Goal: Task Accomplishment & Management: Manage account settings

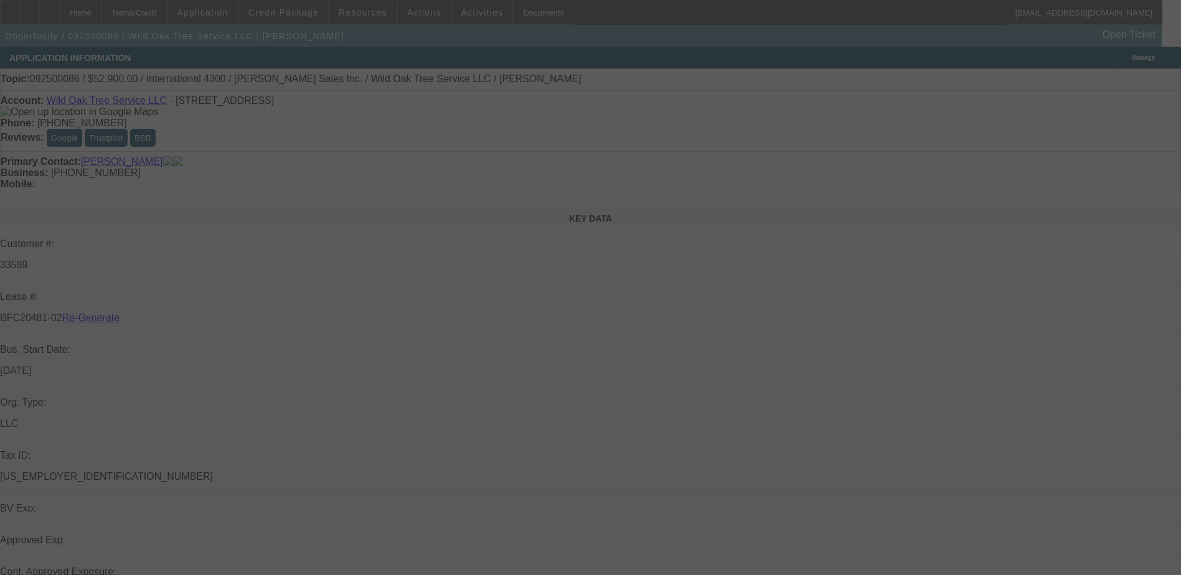
select select "4"
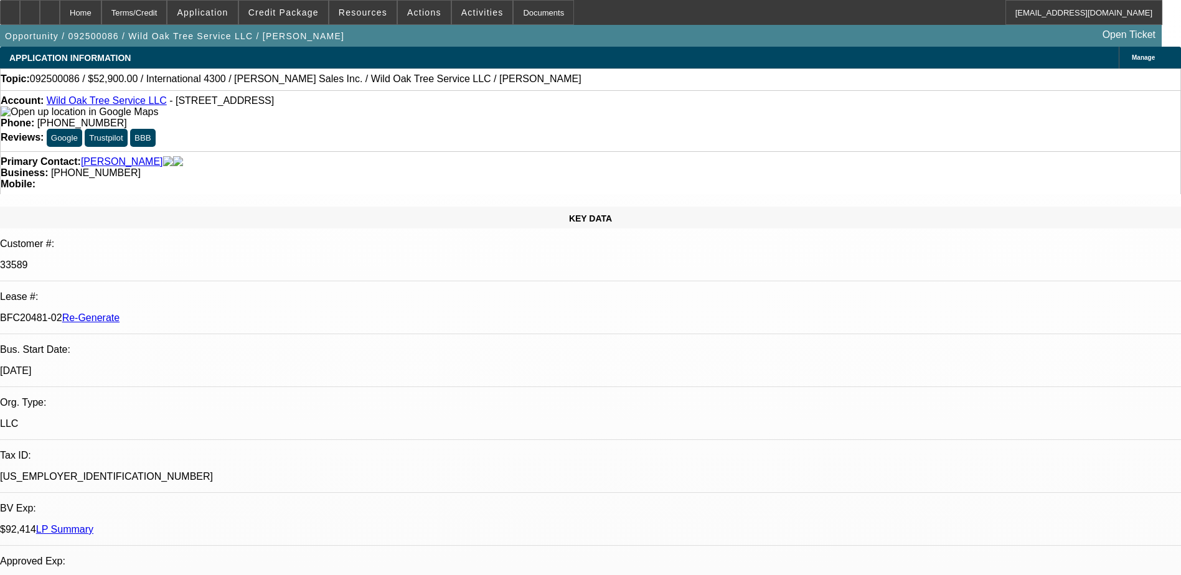
select select "0"
select select "2"
select select "0"
select select "1"
select select "2"
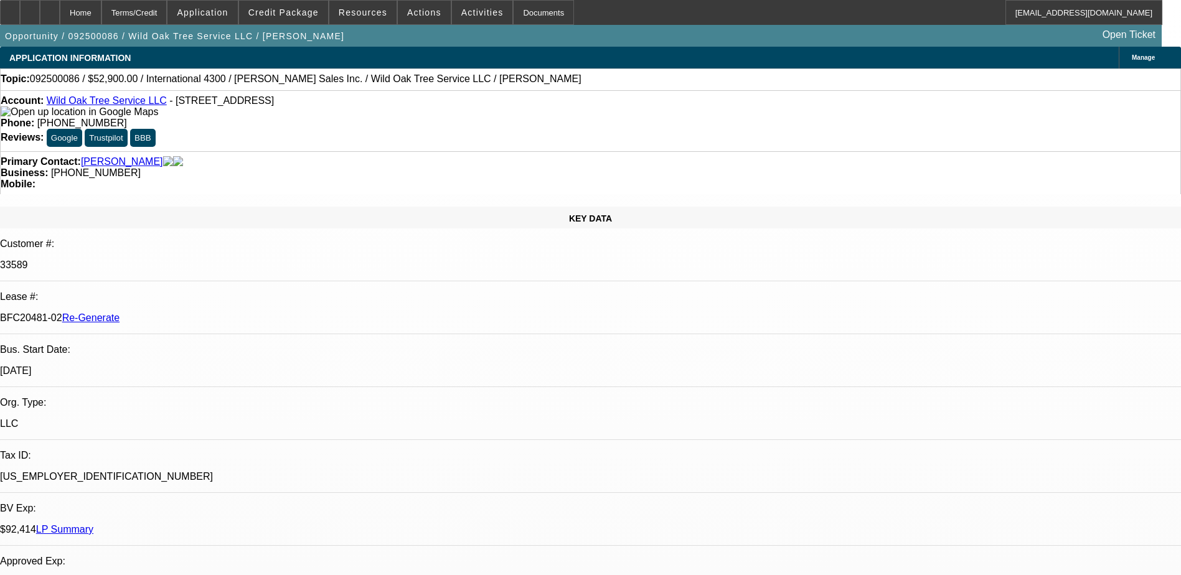
select select "6"
click at [169, 312] on p "BFC20481-02 Re-Generate" at bounding box center [590, 317] width 1181 height 11
copy p "BFC20481"
click at [513, 7] on div "Documents" at bounding box center [543, 12] width 61 height 25
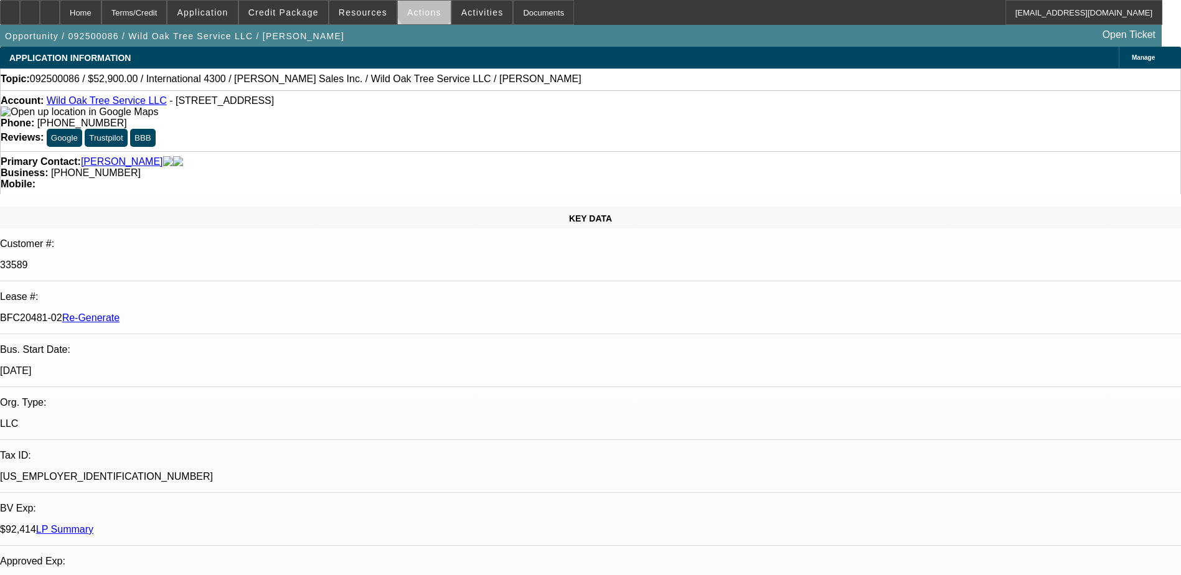
click at [419, 7] on span at bounding box center [424, 13] width 53 height 30
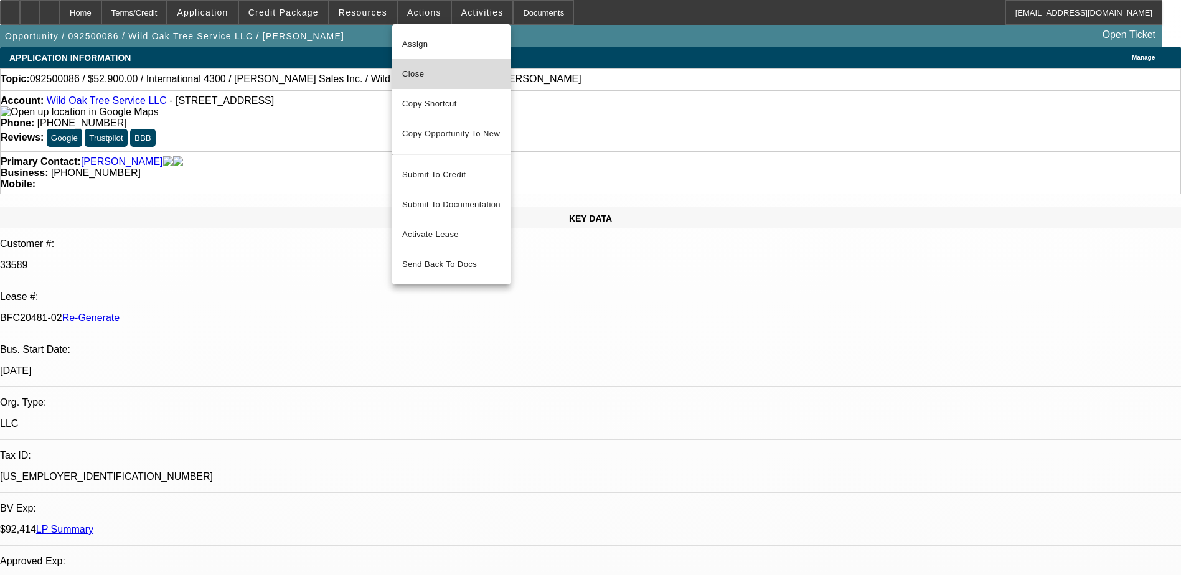
click at [422, 70] on span "Close" at bounding box center [451, 74] width 98 height 15
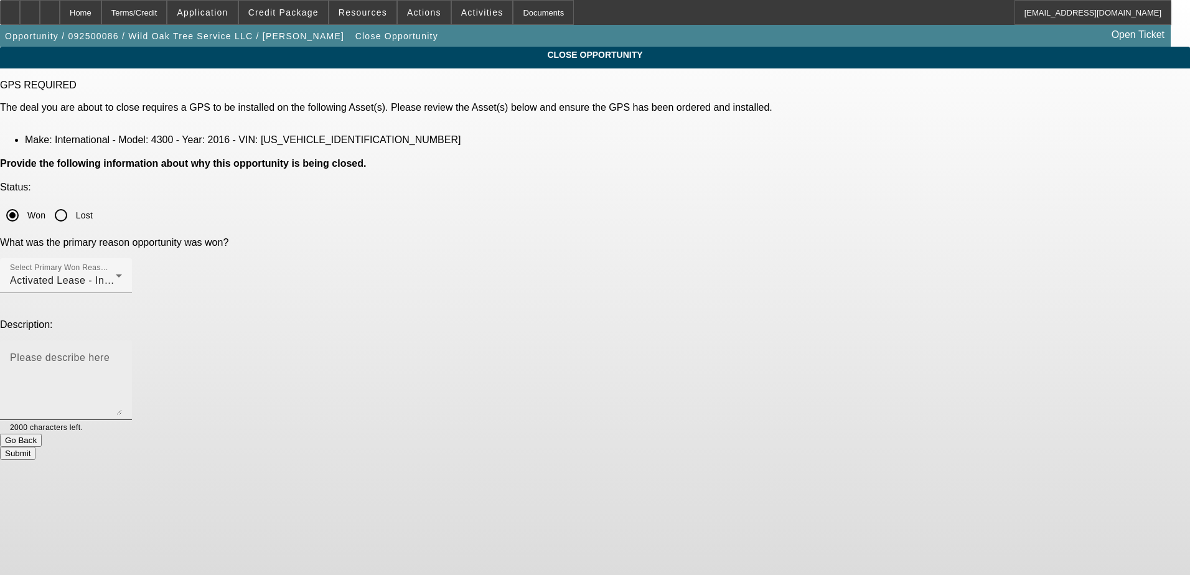
click at [122, 340] on div "Please describe here" at bounding box center [66, 380] width 112 height 80
click at [35, 447] on button "Submit" at bounding box center [17, 453] width 35 height 13
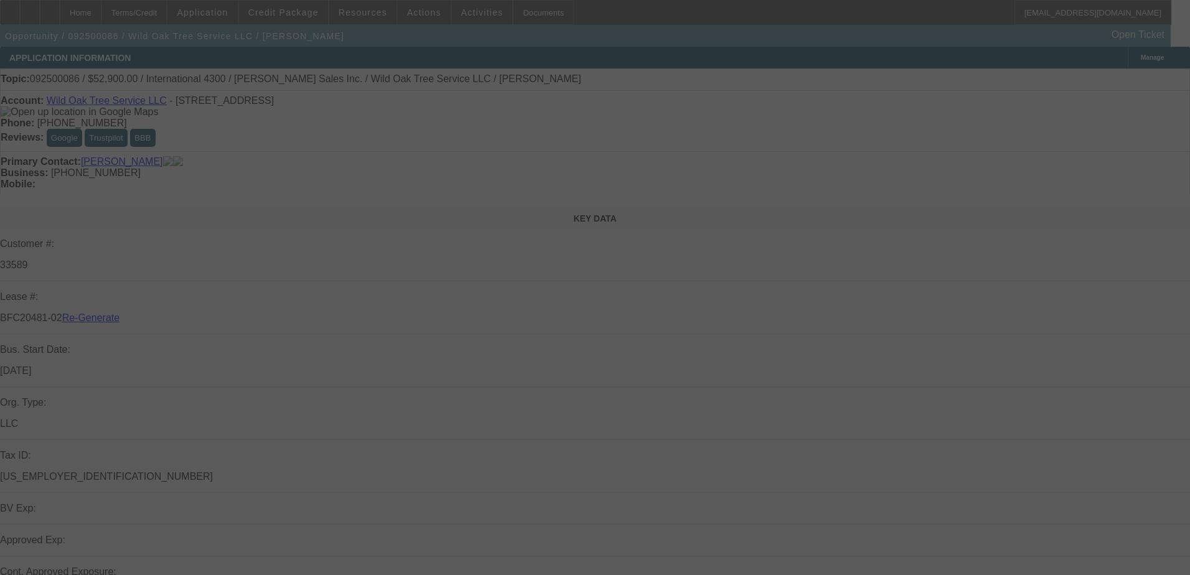
select select "4"
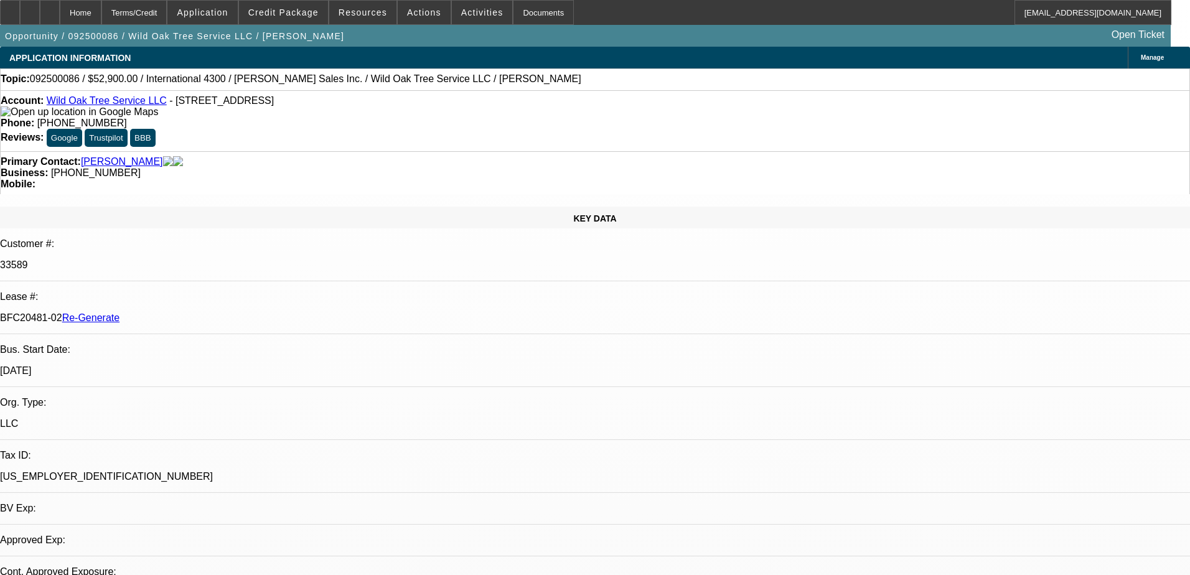
select select "0"
select select "2"
select select "0"
select select "6"
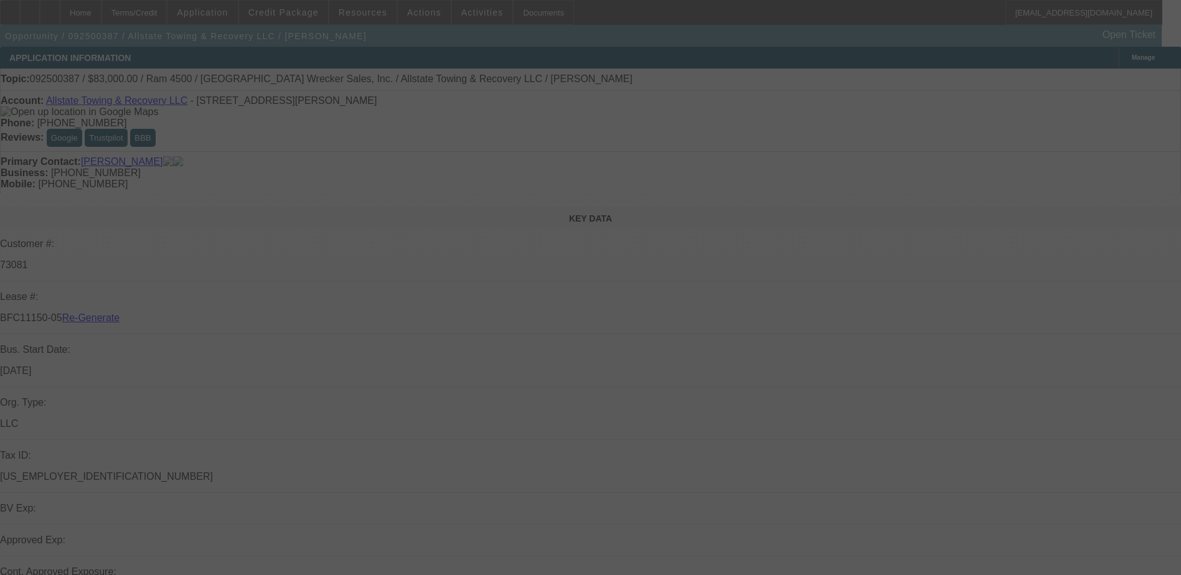
select select "4"
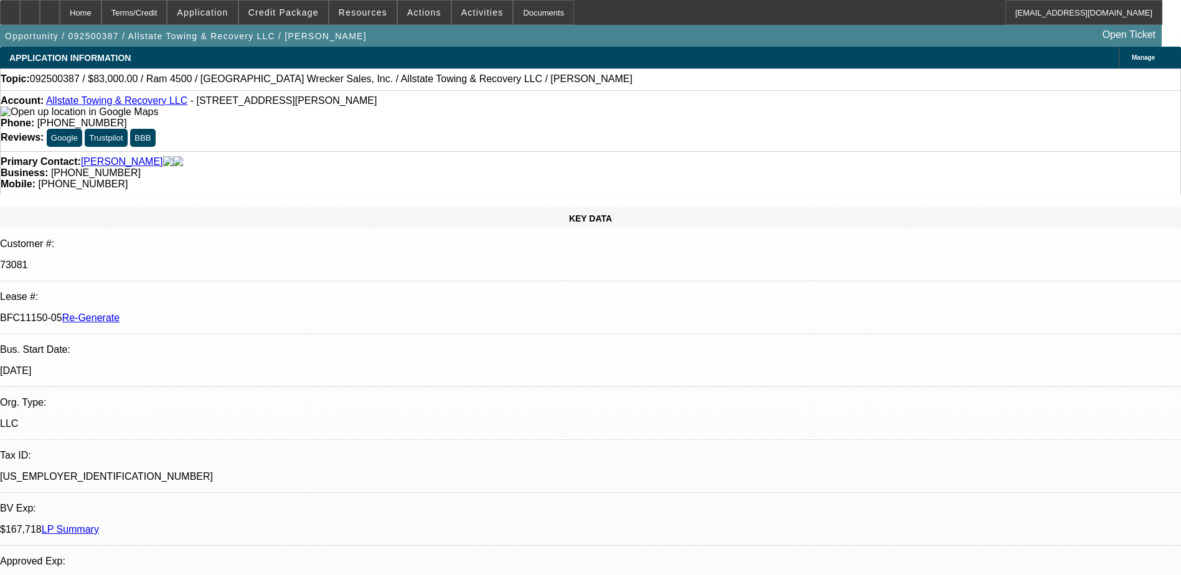
select select "0"
select select "2"
select select "0"
select select "1"
select select "2"
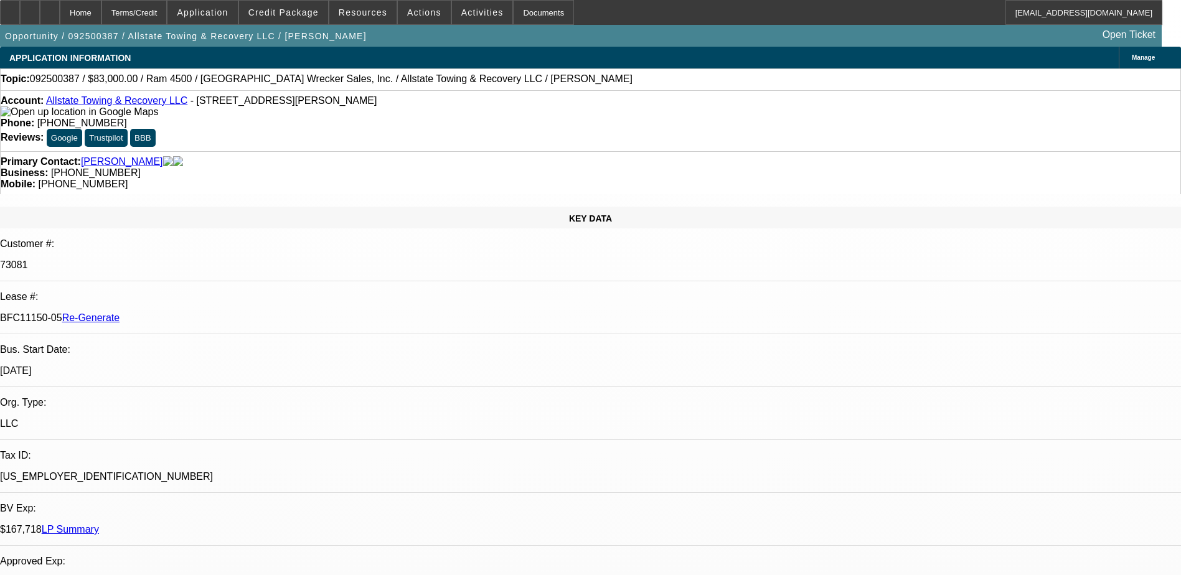
select select "6"
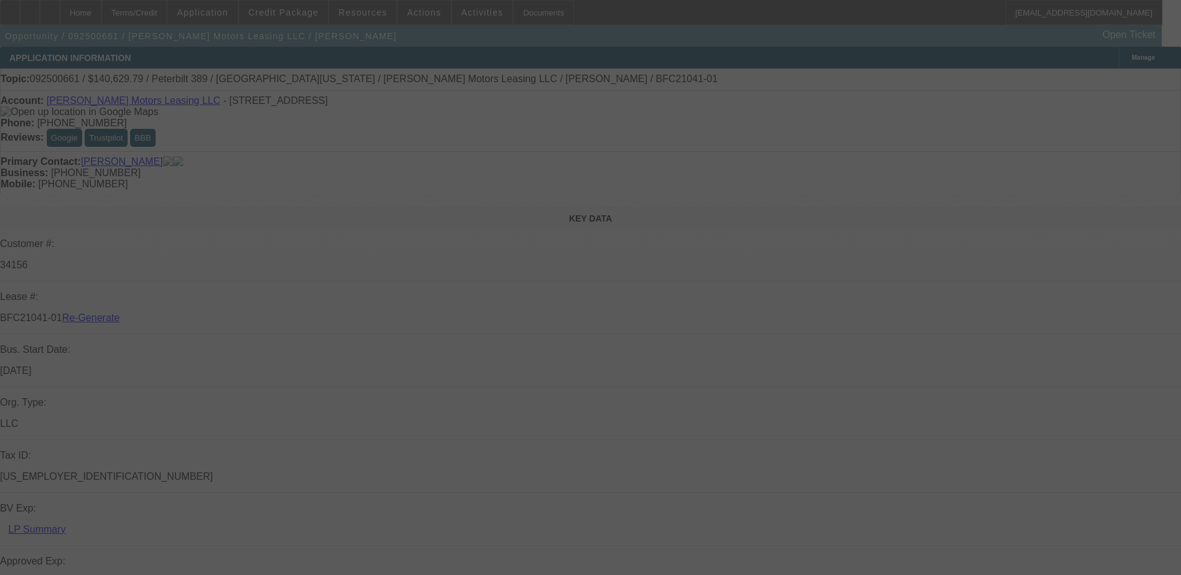
select select "4"
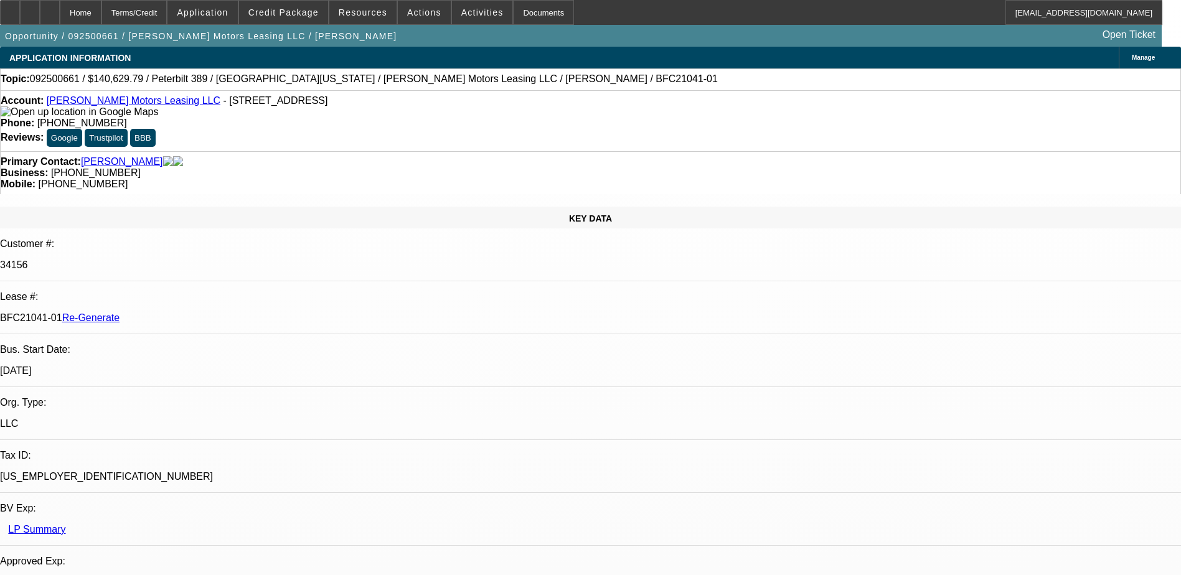
select select "0"
select select "1"
select select "2"
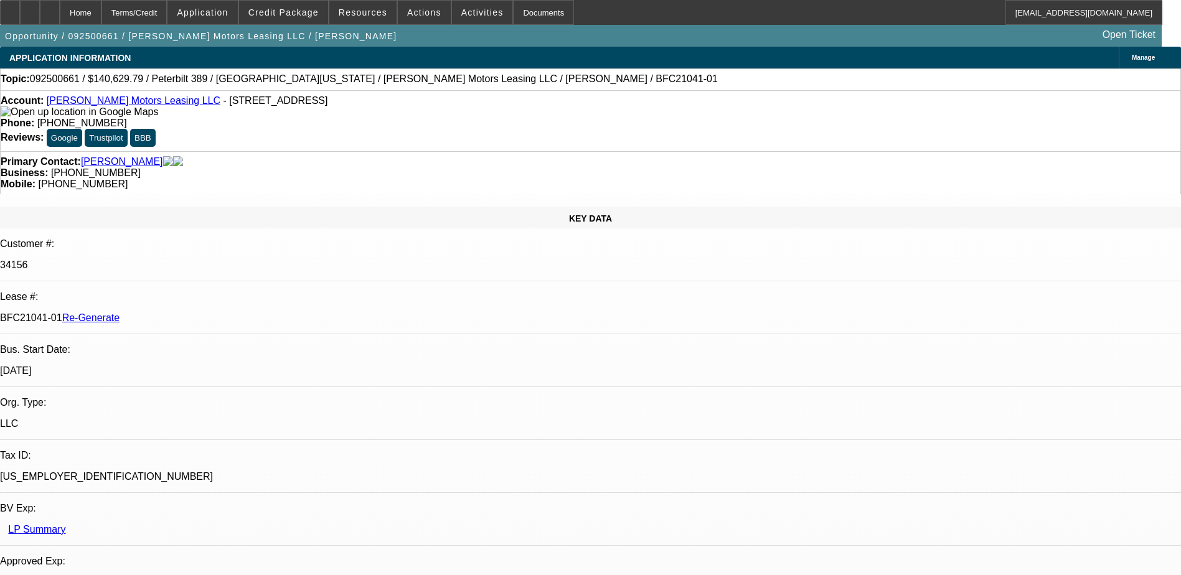
select select "6"
click at [154, 2] on div "Terms/Credit" at bounding box center [134, 12] width 66 height 25
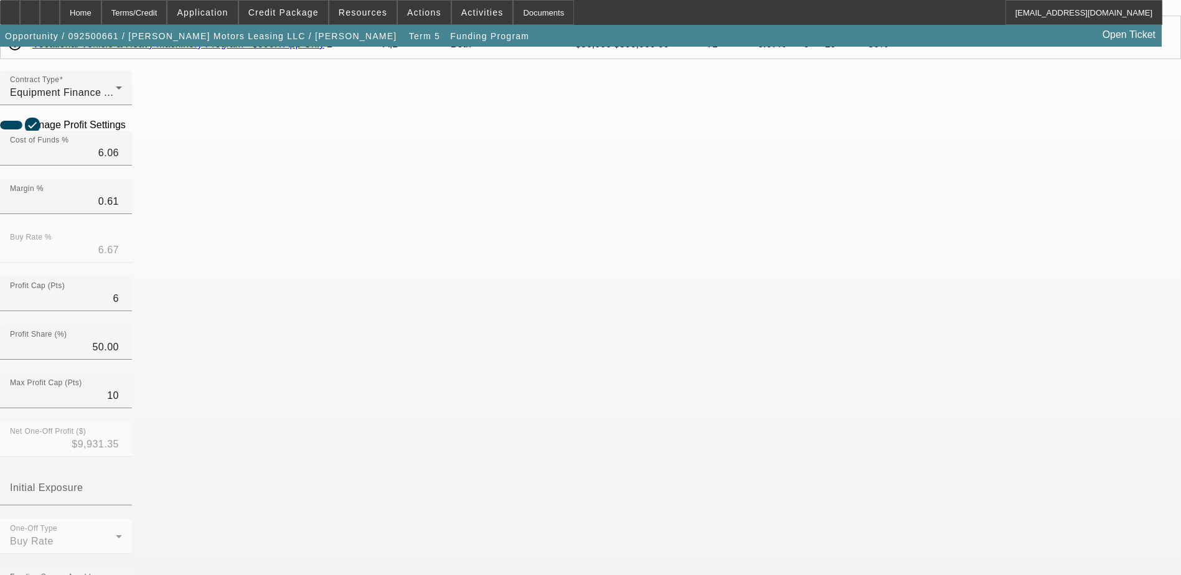
scroll to position [187, 0]
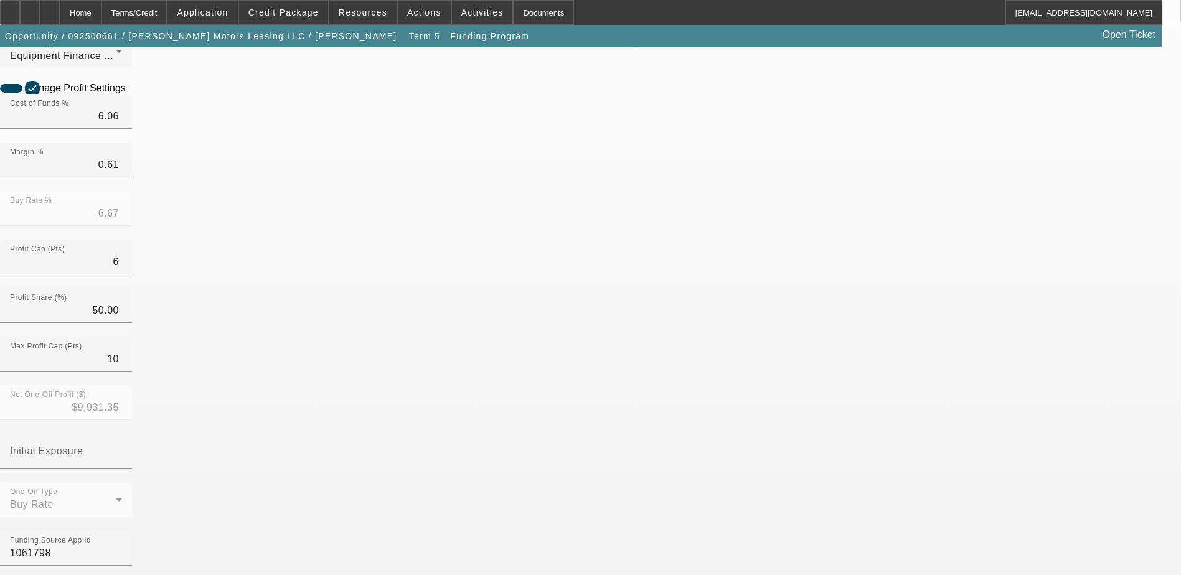
click at [470, 493] on mat-option "No" at bounding box center [499, 500] width 163 height 30
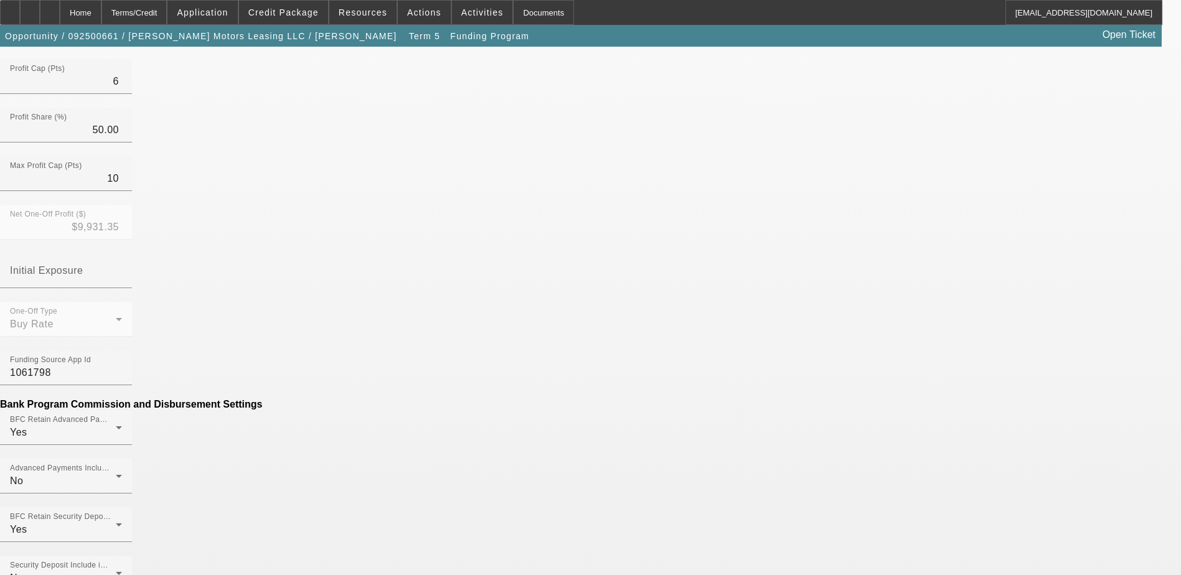
scroll to position [373, 0]
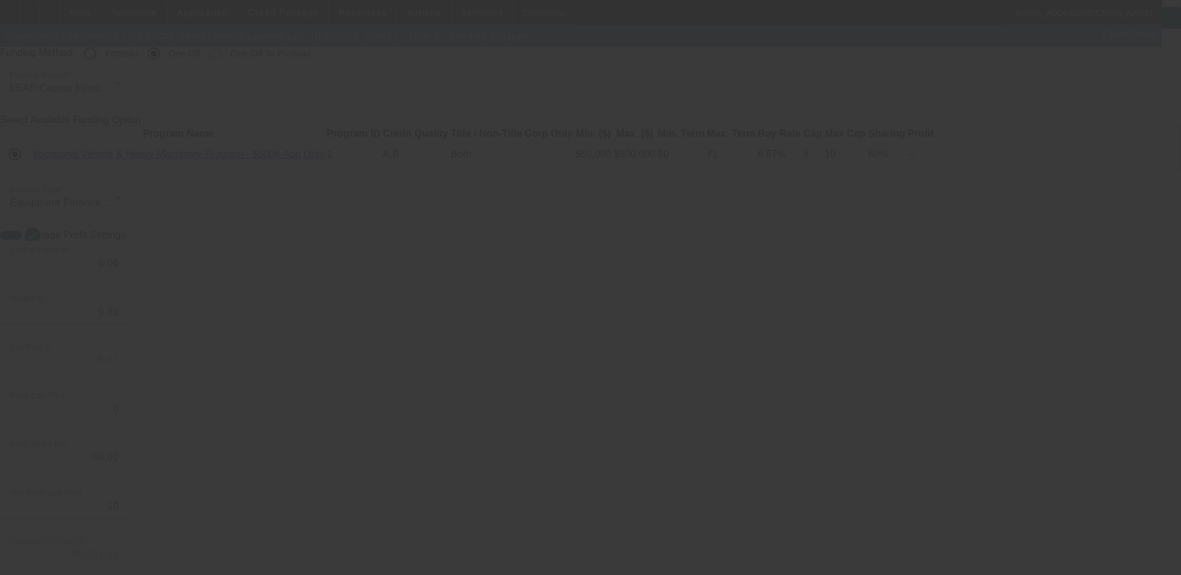
scroll to position [0, 0]
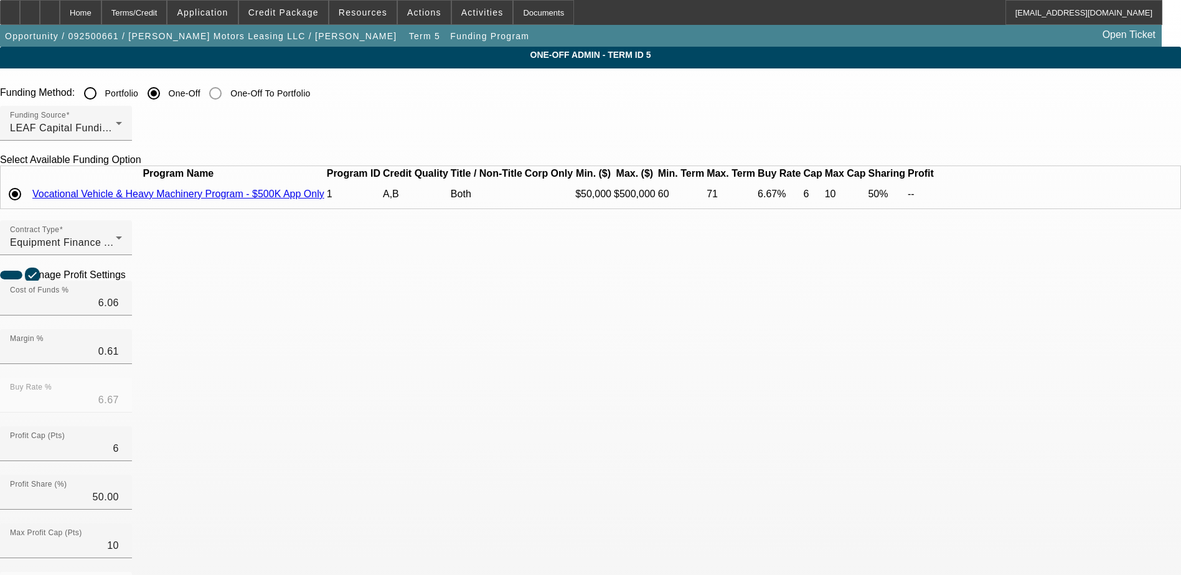
click at [526, 7] on div "Documents" at bounding box center [543, 12] width 61 height 25
drag, startPoint x: 1133, startPoint y: 205, endPoint x: 691, endPoint y: 141, distance: 446.4
click at [167, 9] on div "Terms/Credit" at bounding box center [134, 12] width 66 height 25
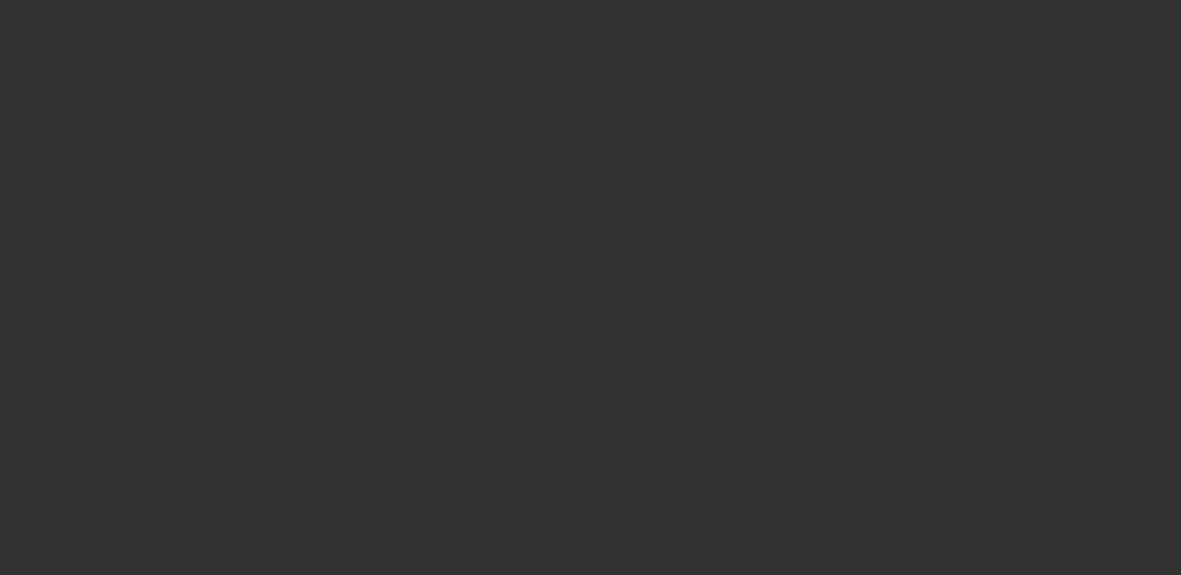
scroll to position [1160, 0]
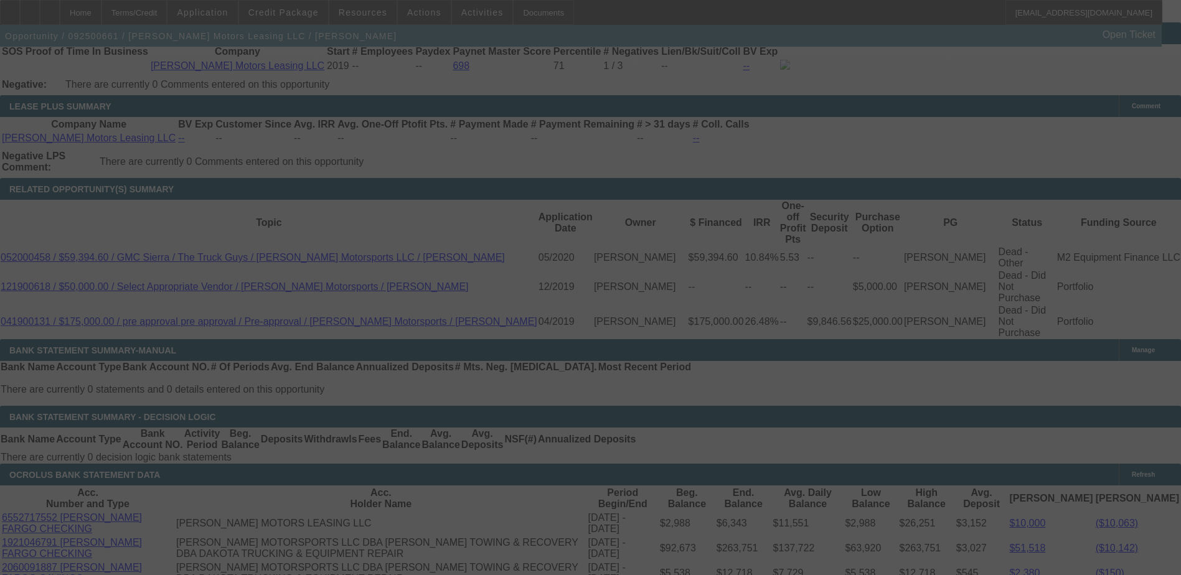
select select "4"
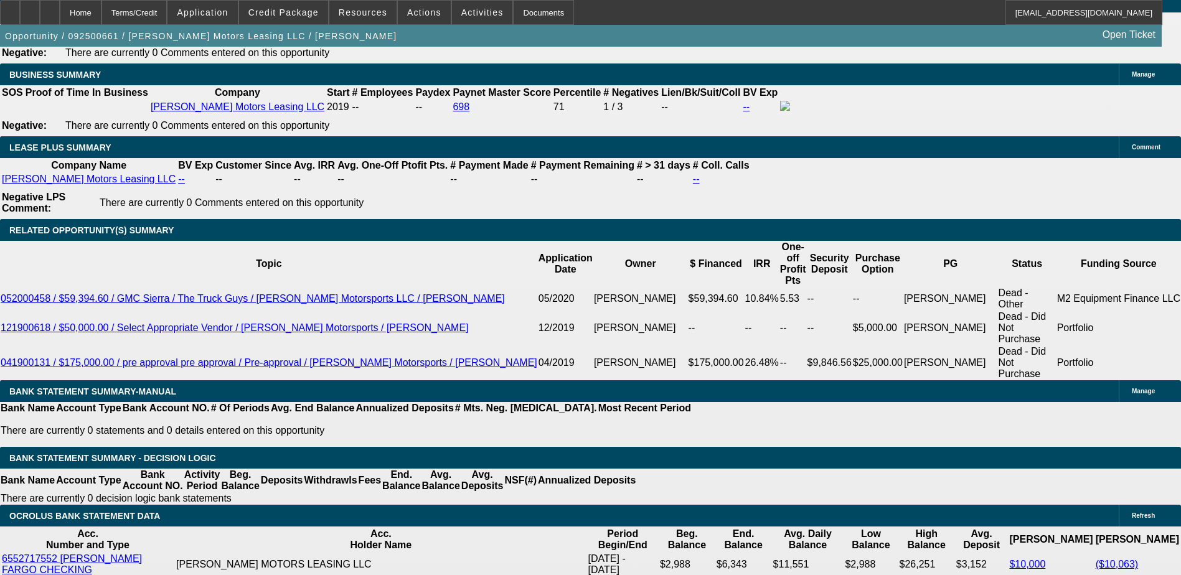
scroll to position [2107, 0]
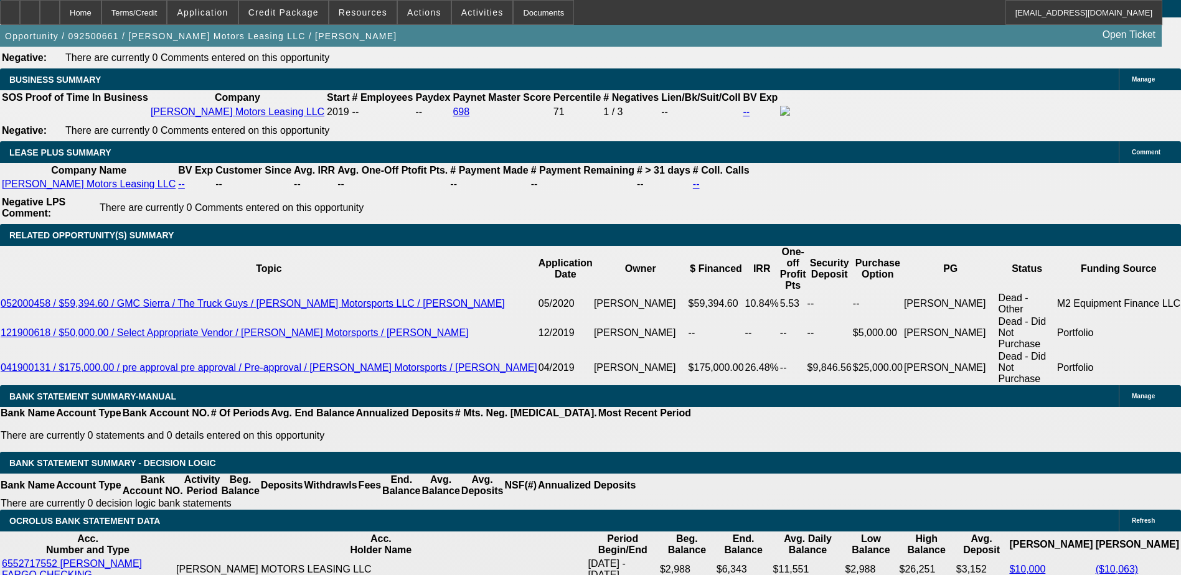
select select "0"
select select "1"
select select "2"
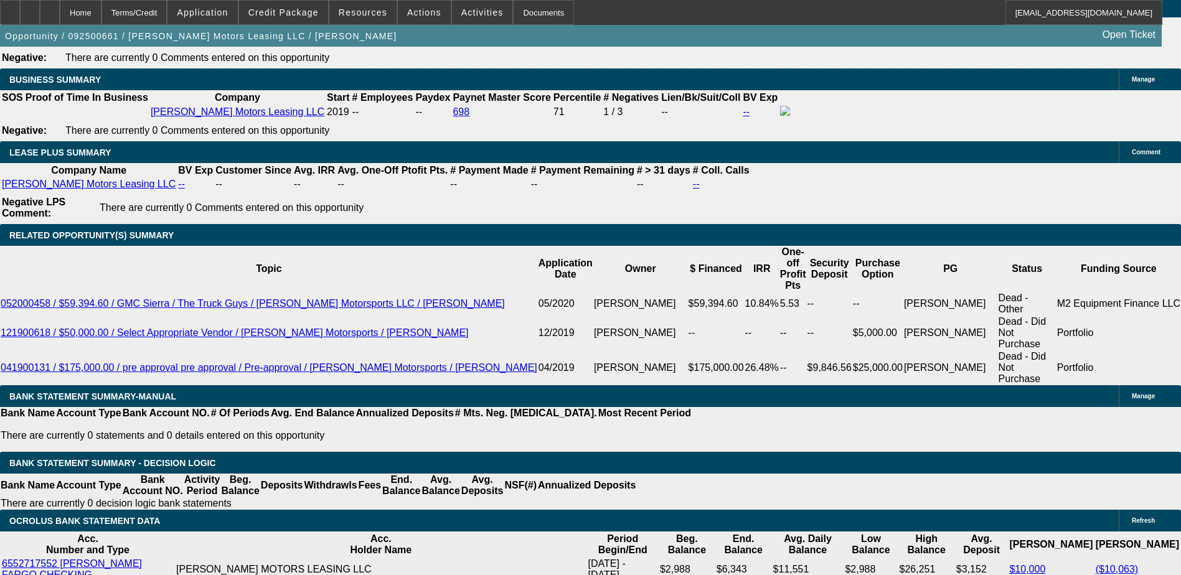
select select "6"
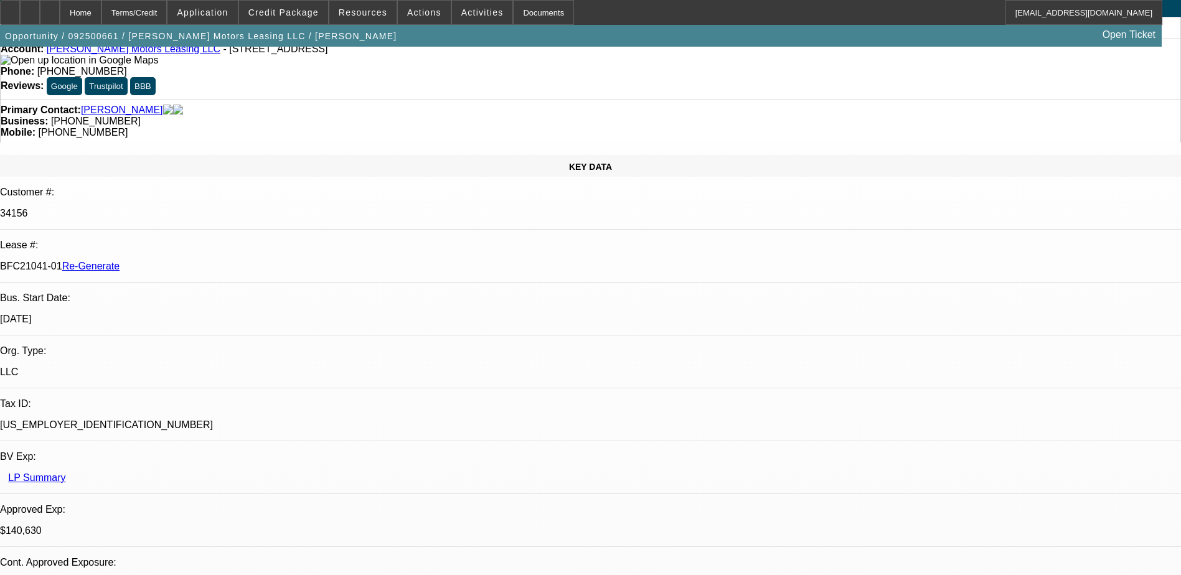
scroll to position [0, 0]
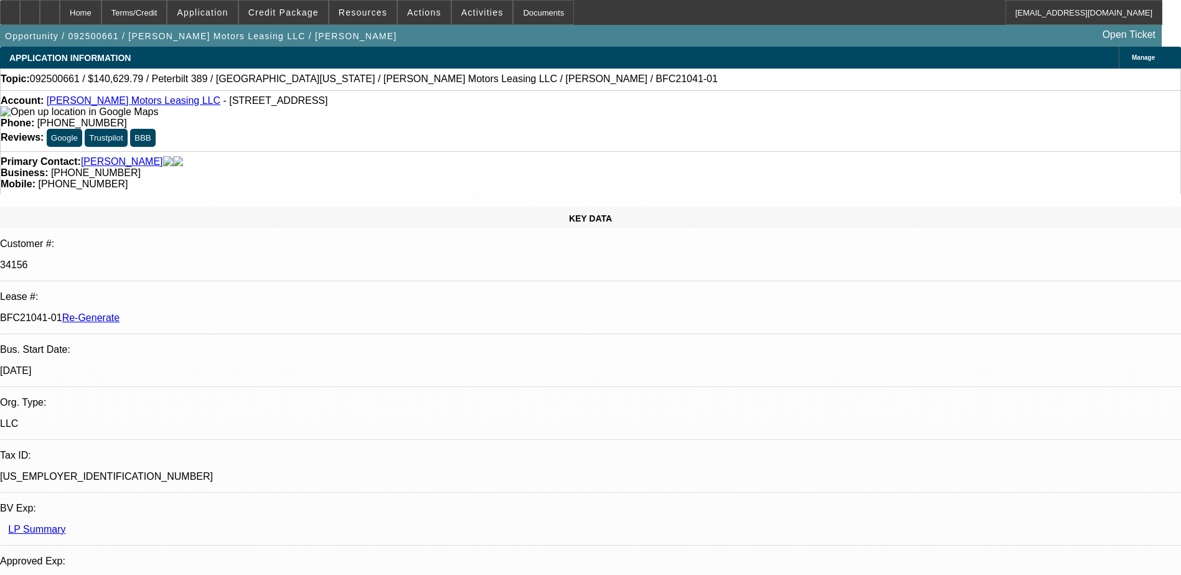
click at [172, 312] on p "BFC21041-01 Re-Generate" at bounding box center [590, 317] width 1181 height 11
copy p "BFC21041"
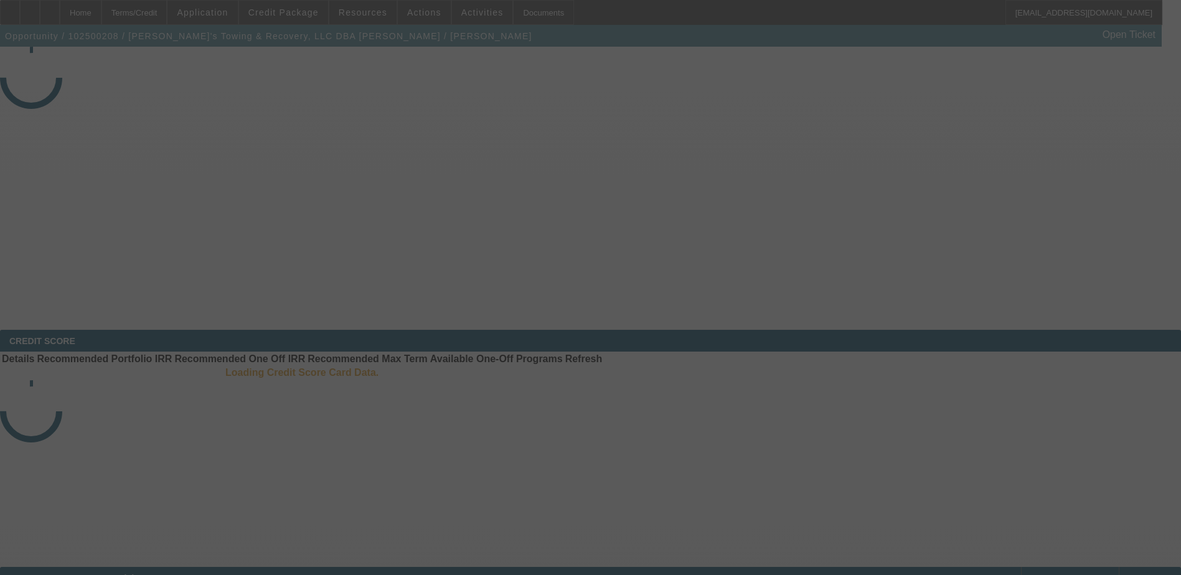
select select "4"
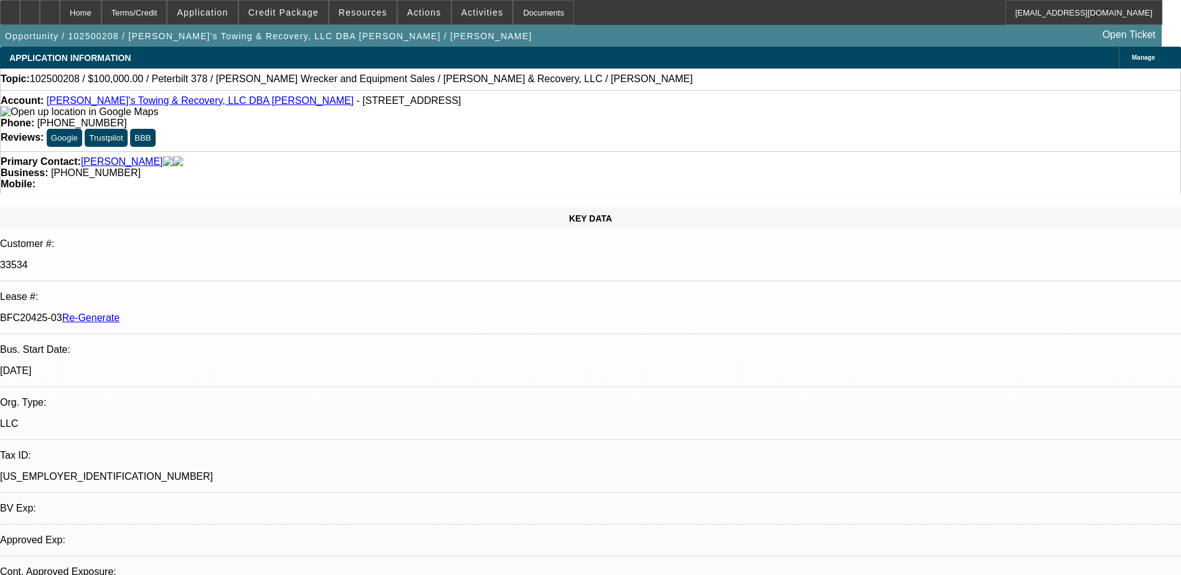
select select "0.2"
select select "2"
select select "0"
select select "6"
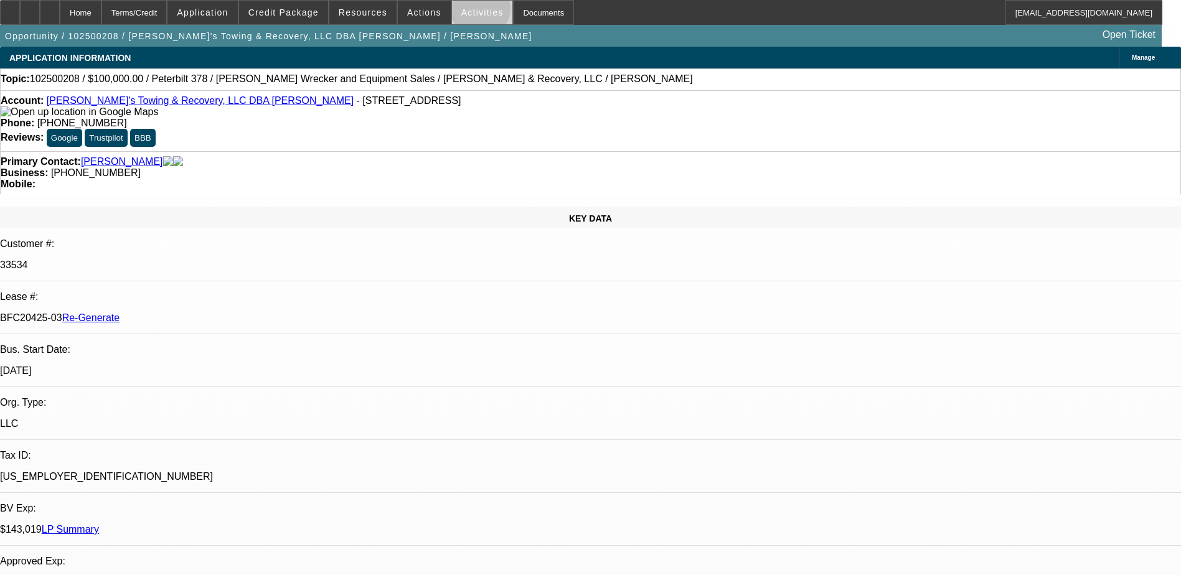
click at [467, 12] on span "Activities" at bounding box center [482, 12] width 42 height 10
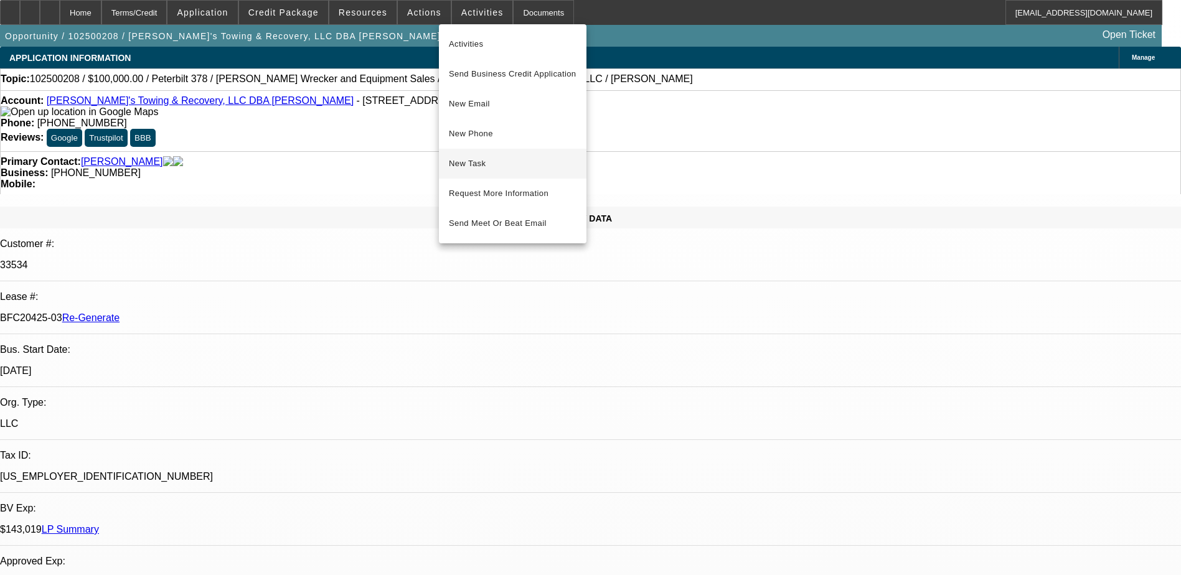
click at [462, 164] on span "New Task" at bounding box center [513, 163] width 128 height 15
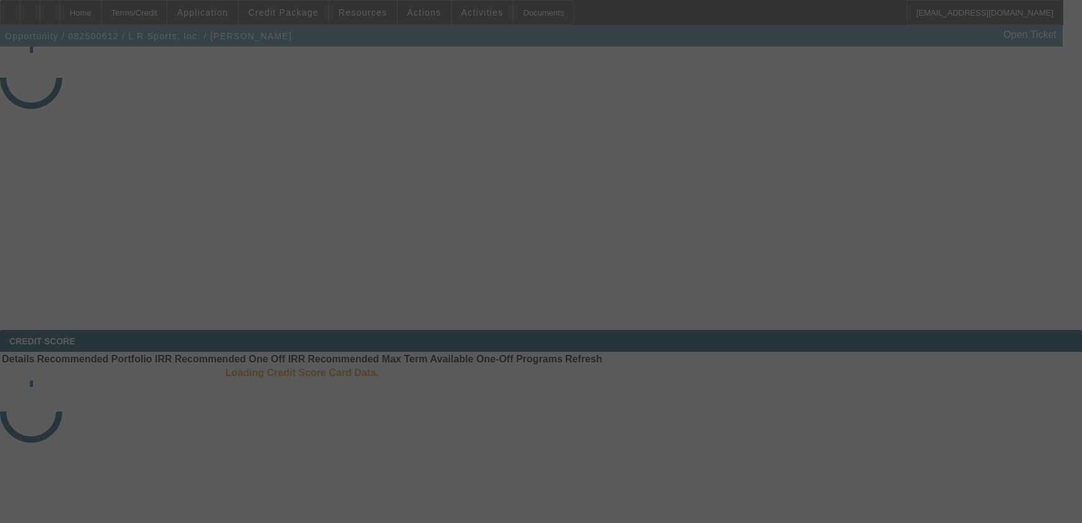
select select "4"
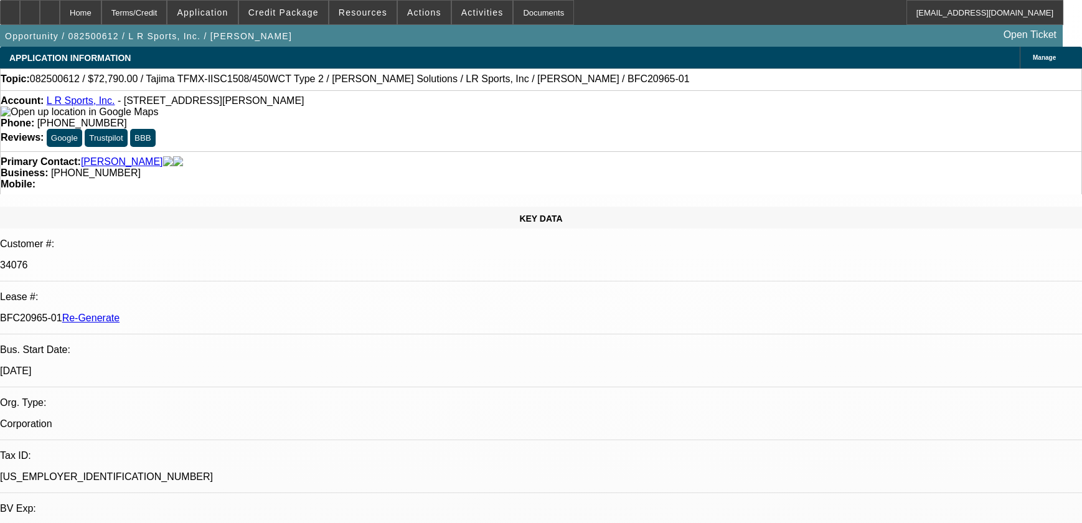
select select "0"
select select "2"
select select "0"
select select "6"
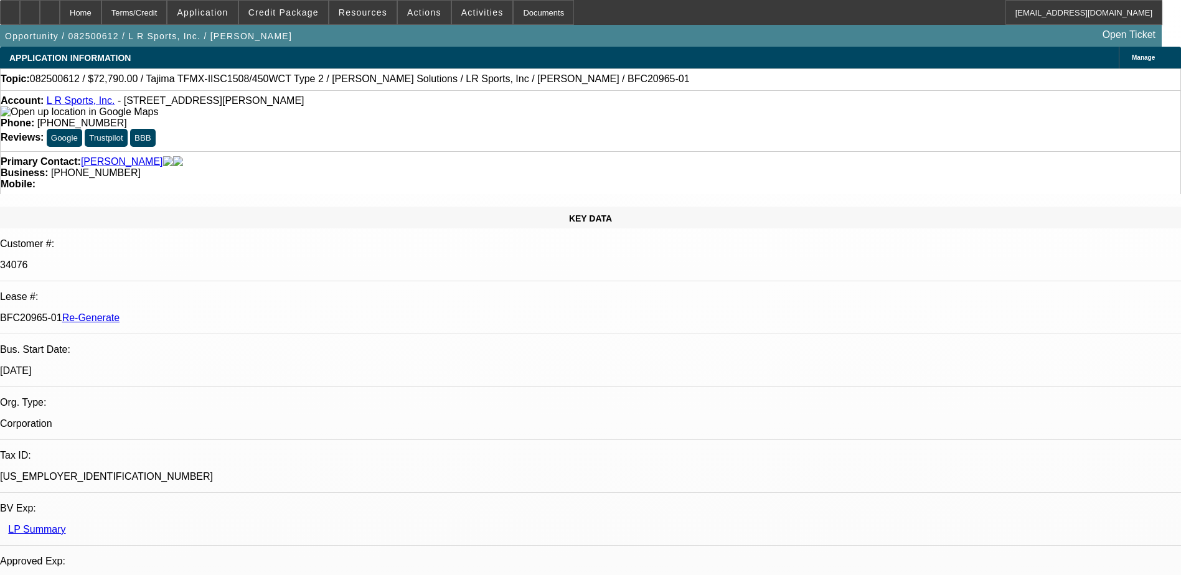
click at [158, 312] on p "BFC20965-01 Re-Generate" at bounding box center [590, 317] width 1181 height 11
copy p "BFC20965"
click at [521, 16] on div "Documents" at bounding box center [543, 12] width 61 height 25
click at [407, 8] on span "Actions" at bounding box center [424, 12] width 34 height 10
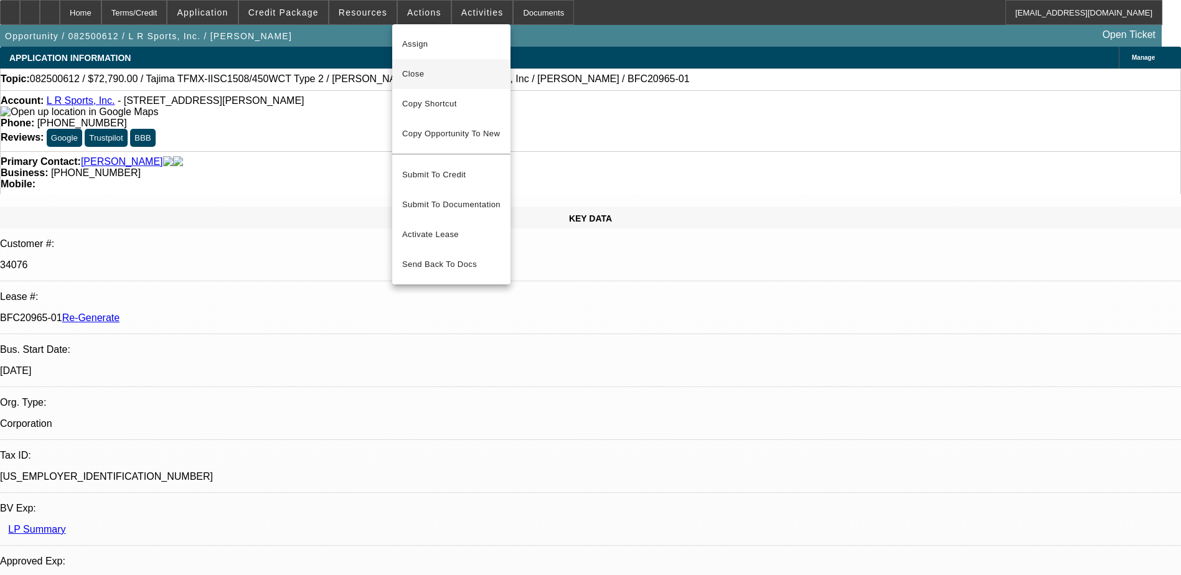
click at [453, 71] on span "Close" at bounding box center [451, 74] width 98 height 15
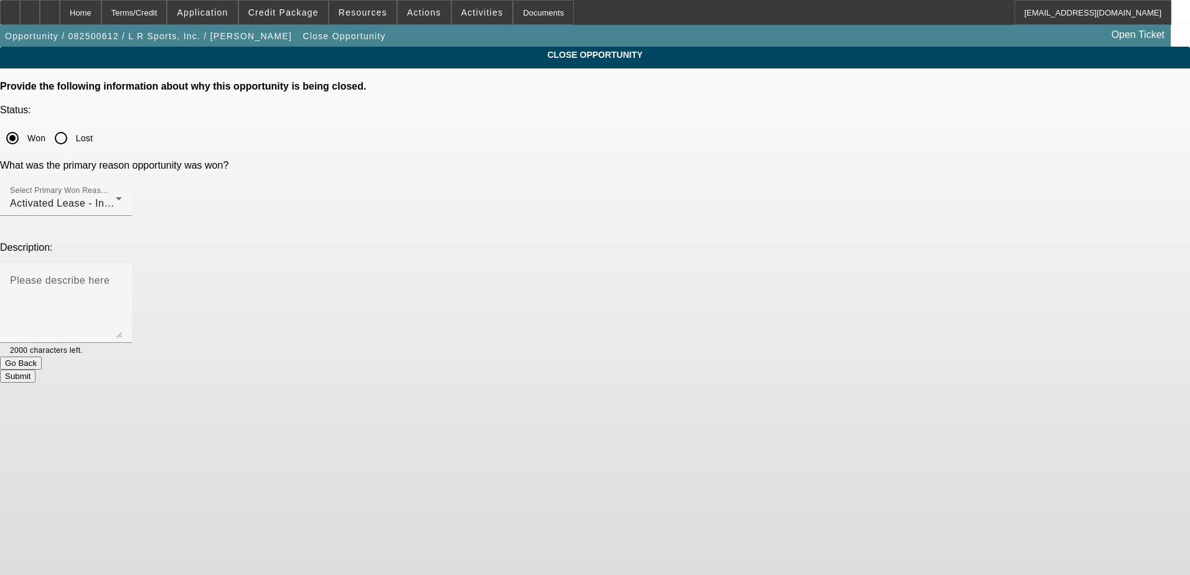
click at [671, 370] on div "Submit" at bounding box center [595, 376] width 1190 height 13
click at [35, 370] on button "Submit" at bounding box center [17, 376] width 35 height 13
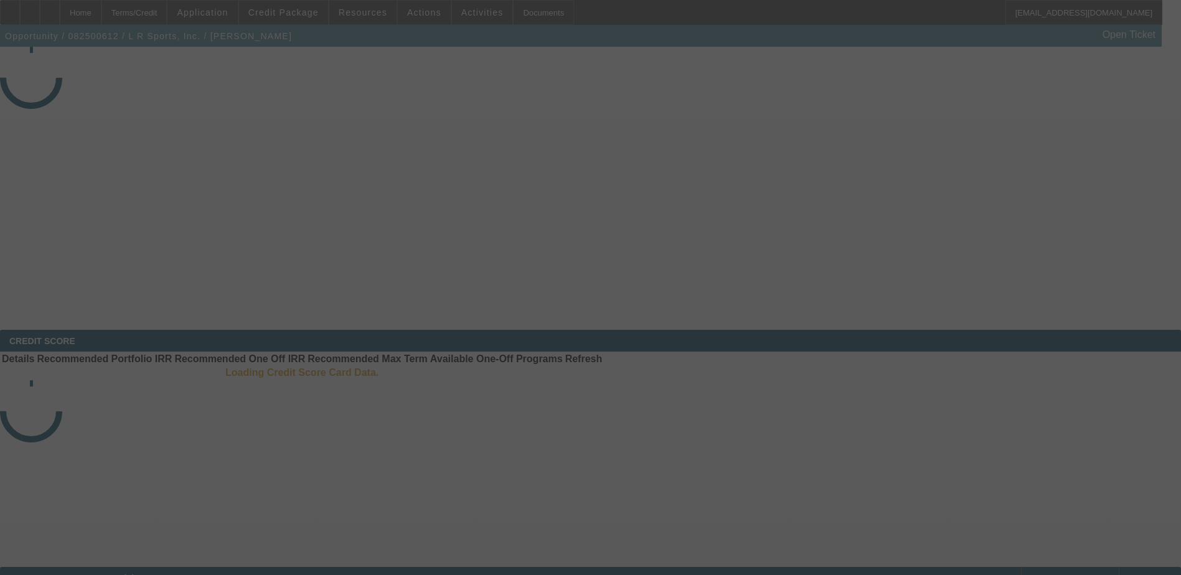
select select "4"
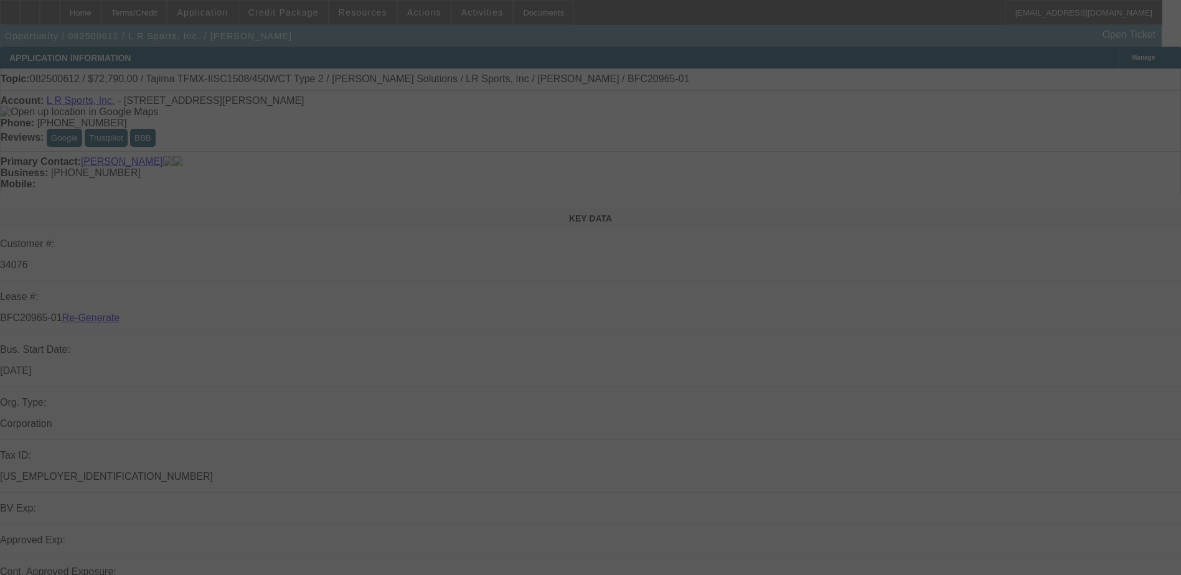
select select "0"
select select "2"
select select "0"
select select "6"
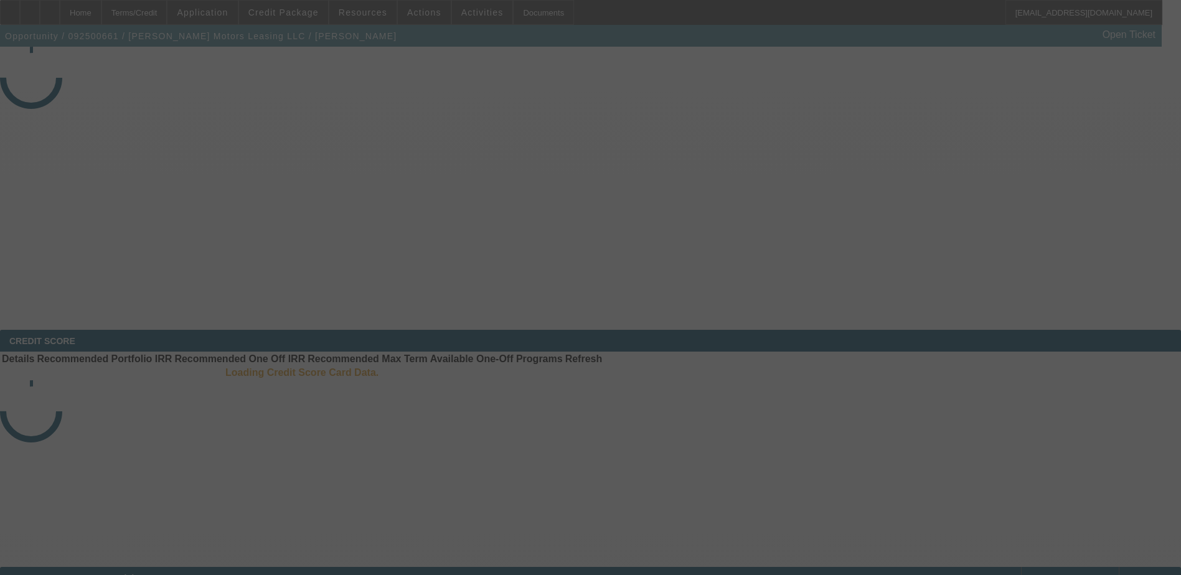
select select "4"
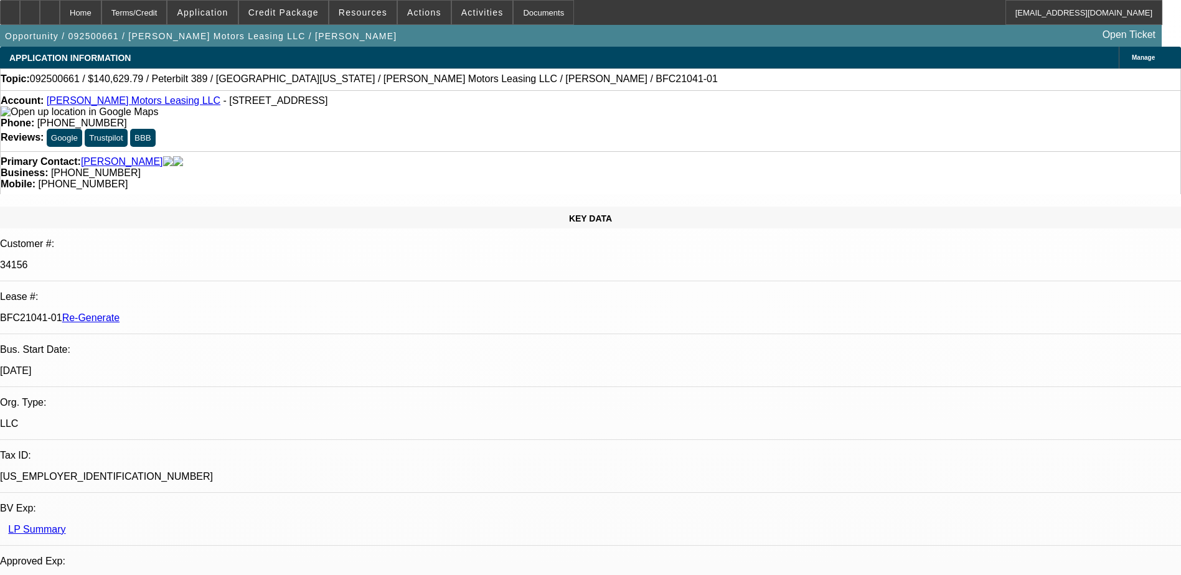
select select "0"
select select "1"
select select "2"
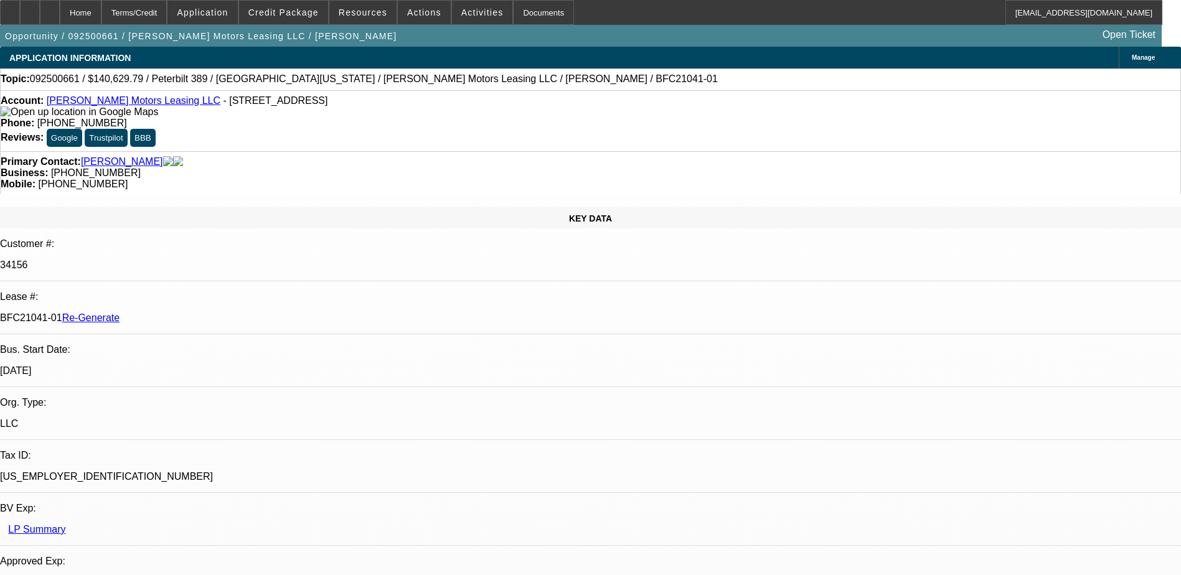
select select "6"
click at [161, 312] on div "BFC21041-01 Re-Generate" at bounding box center [590, 317] width 1181 height 11
click at [161, 312] on p "BFC21041-01 Re-Generate" at bounding box center [590, 317] width 1181 height 11
copy p "BFC21041"
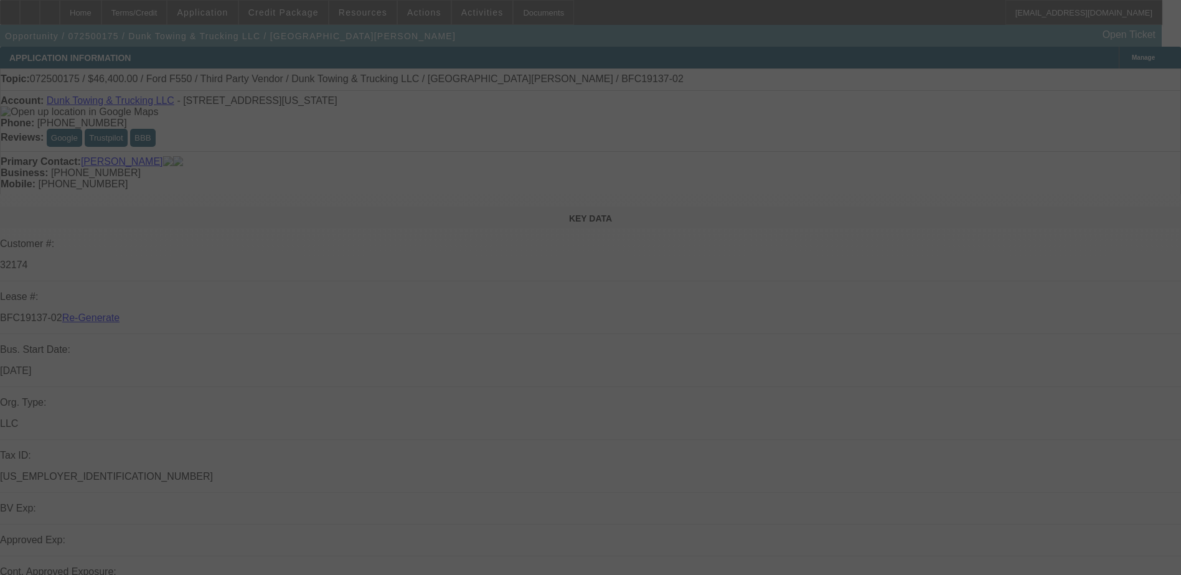
select select "4"
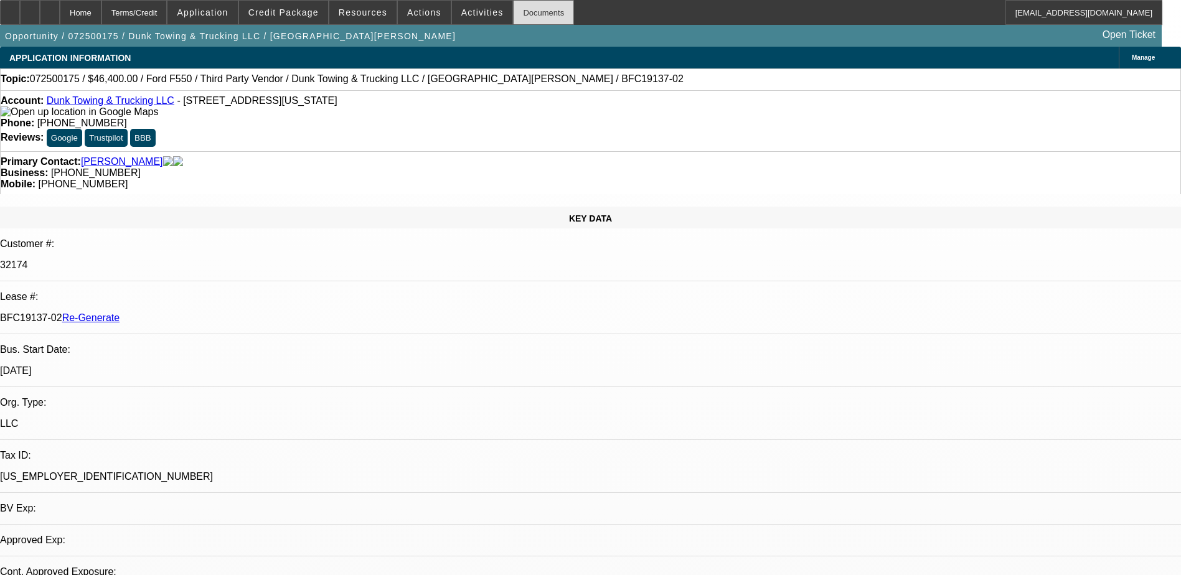
select select "0"
select select "1"
select select "3"
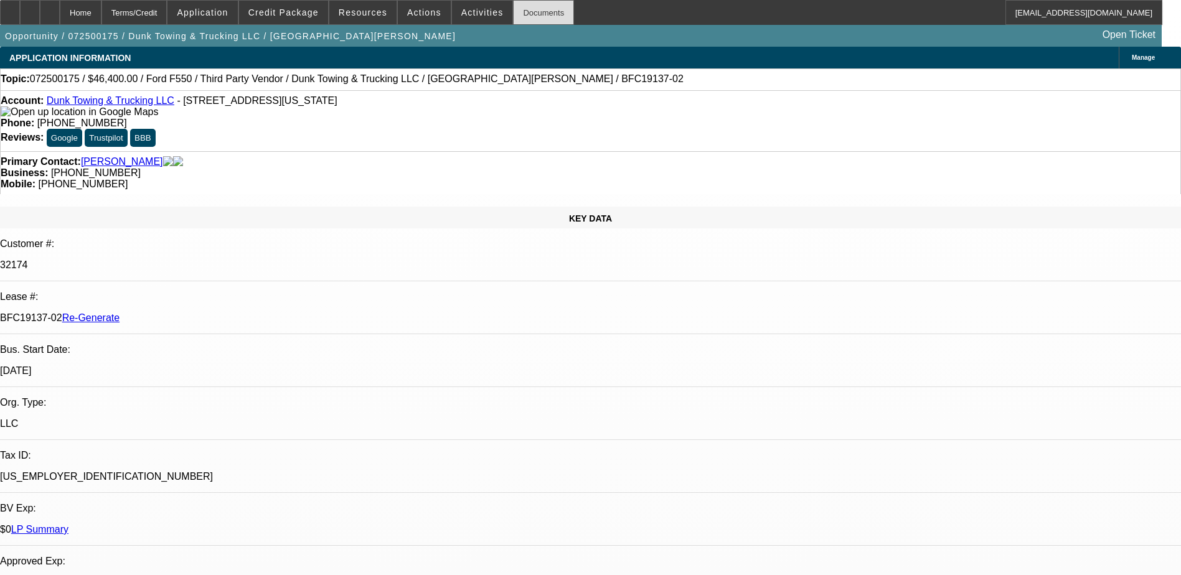
select select "6"
click at [515, 11] on div "Documents" at bounding box center [543, 12] width 61 height 25
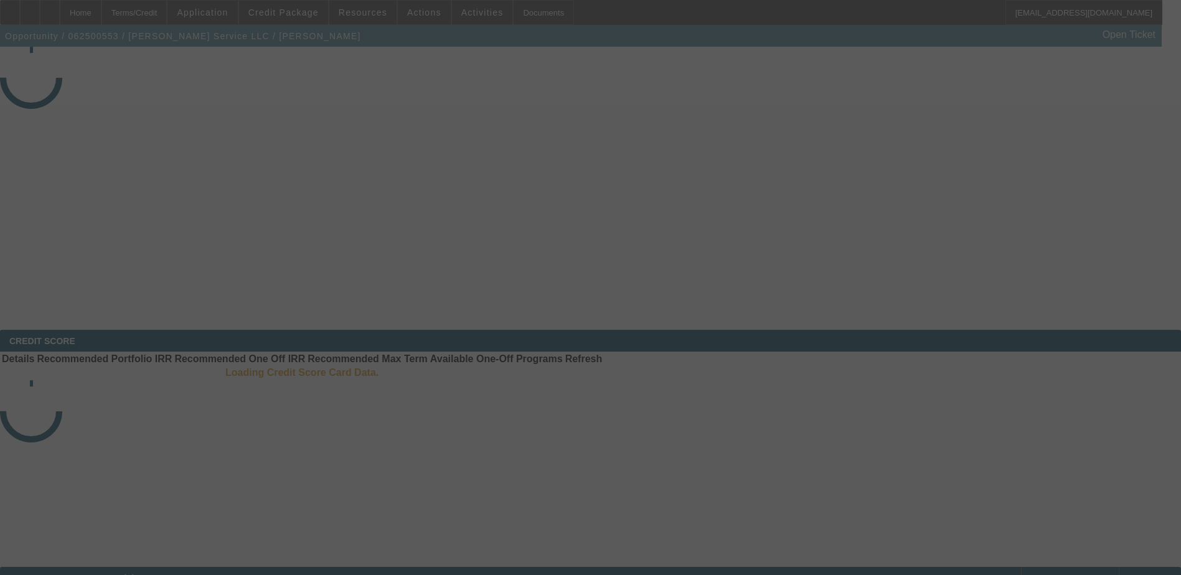
select select "4"
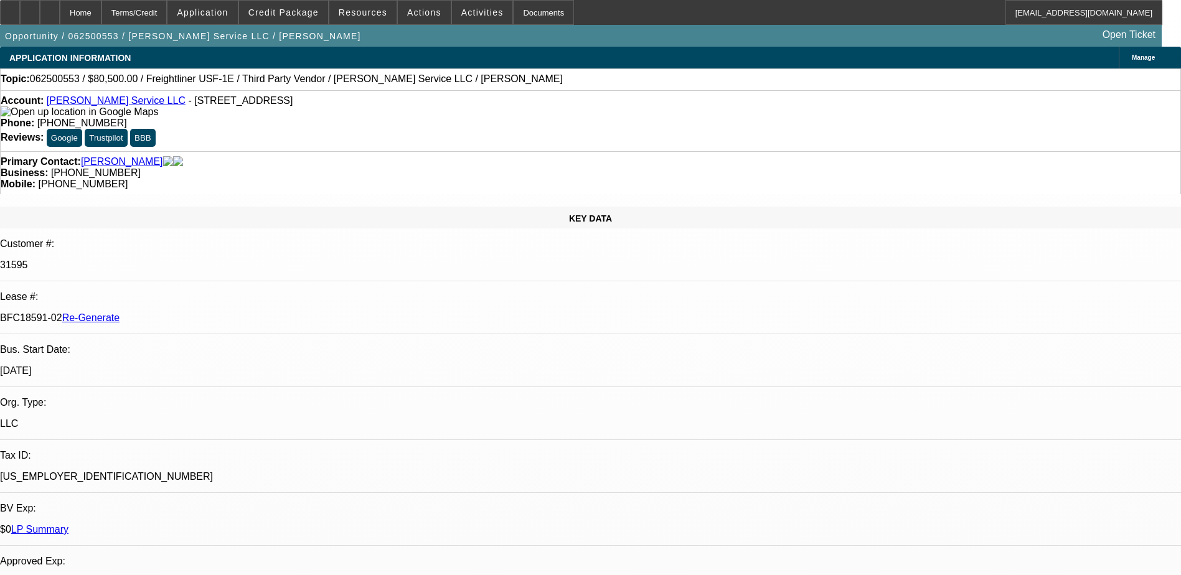
select select "0"
select select "3"
select select "0"
select select "6"
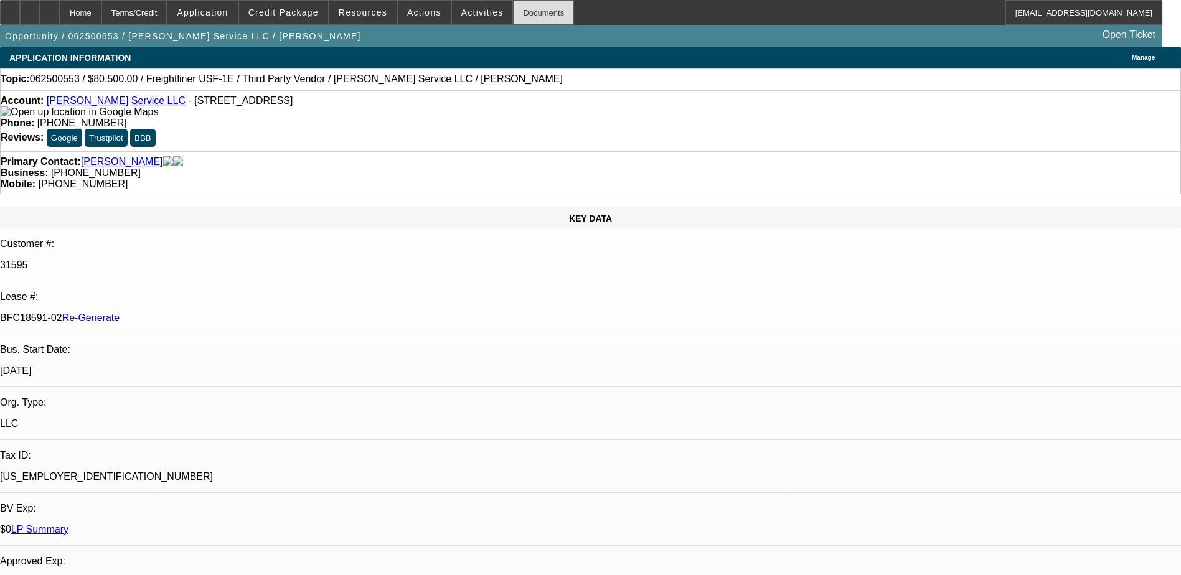
click at [520, 13] on div "Documents" at bounding box center [543, 12] width 61 height 25
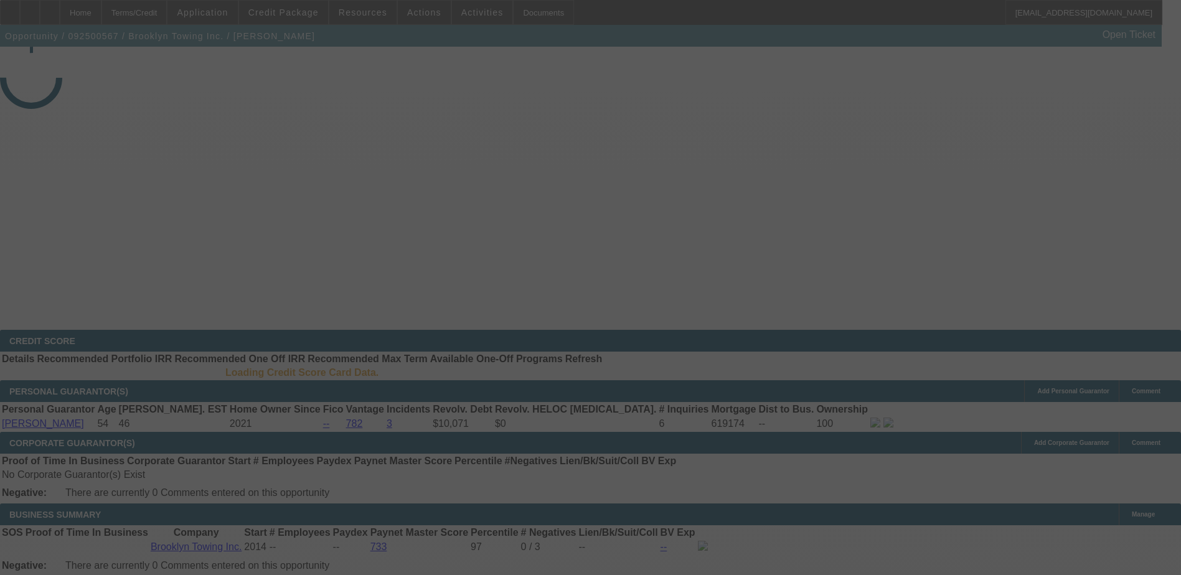
select select "4"
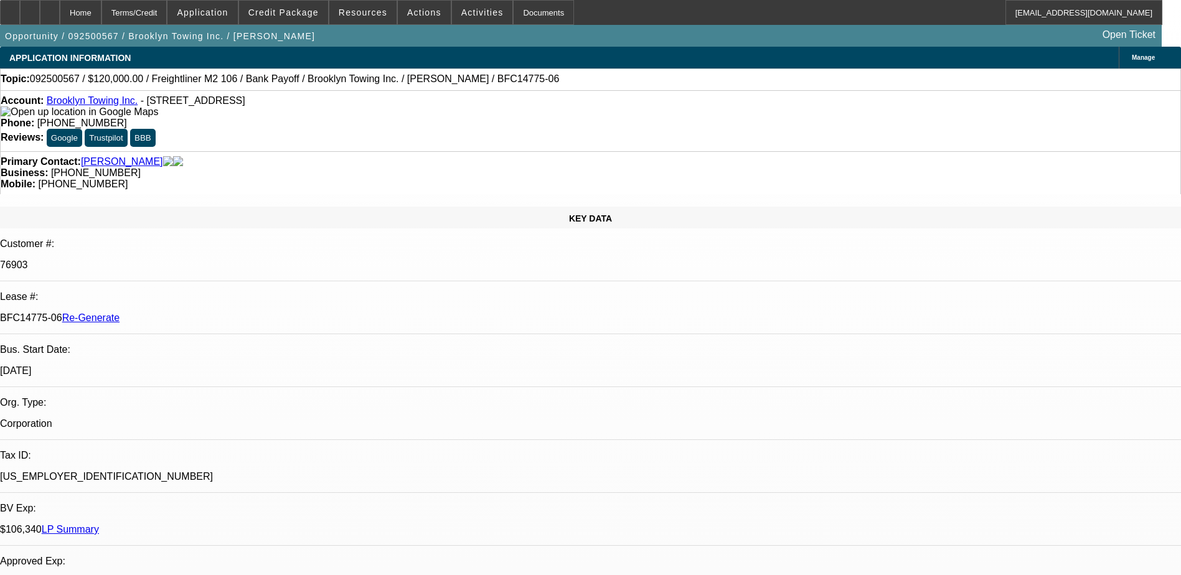
select select "0"
select select "1"
select select "2"
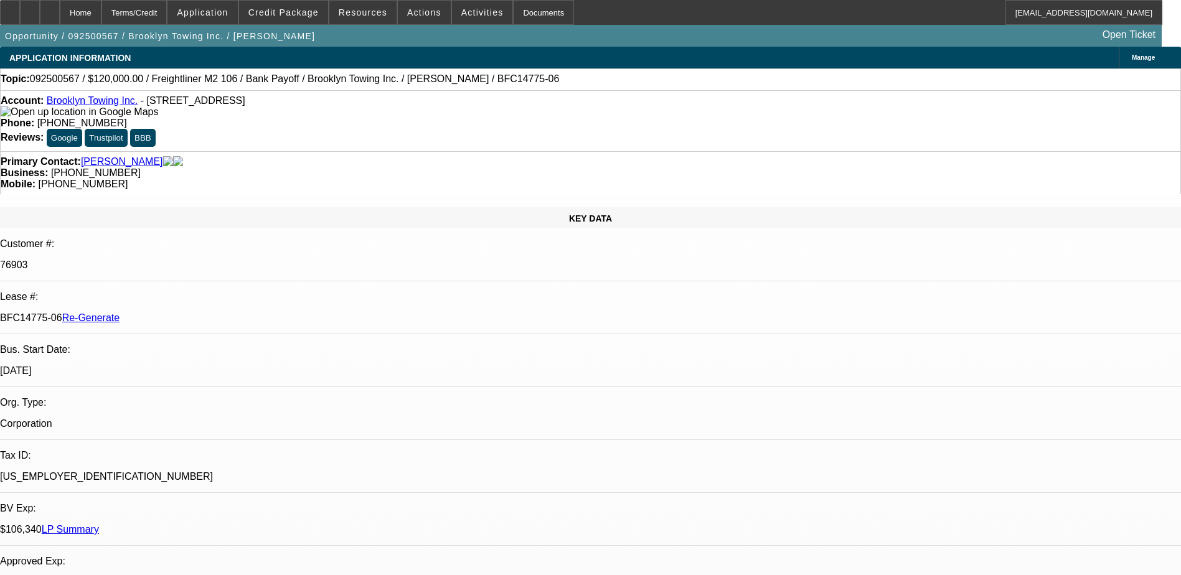
select select "6"
click at [523, 13] on div "Documents" at bounding box center [543, 12] width 61 height 25
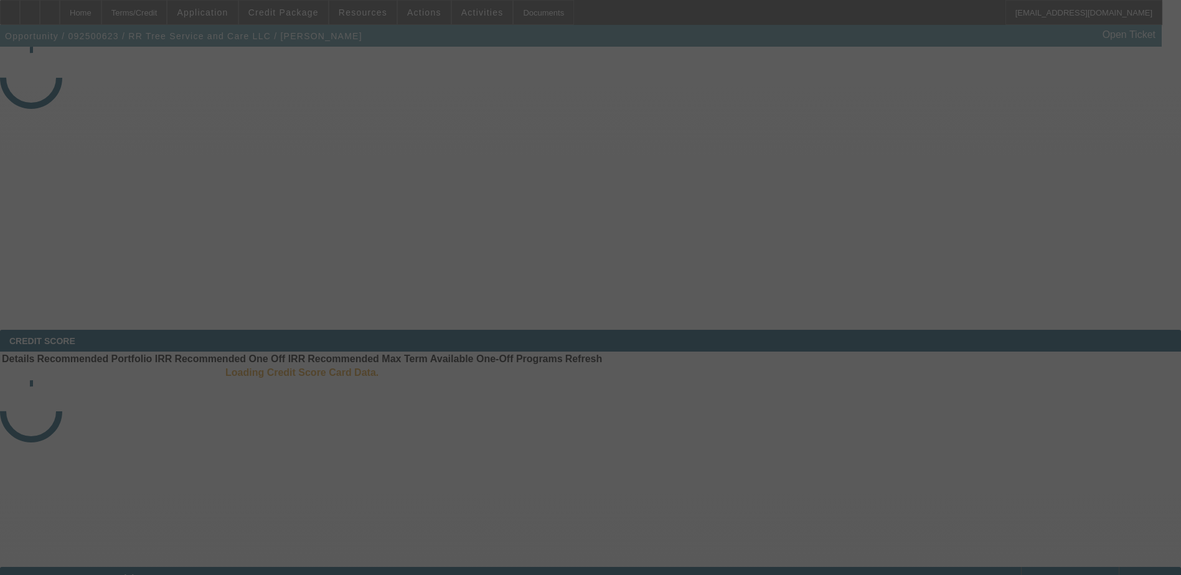
select select "4"
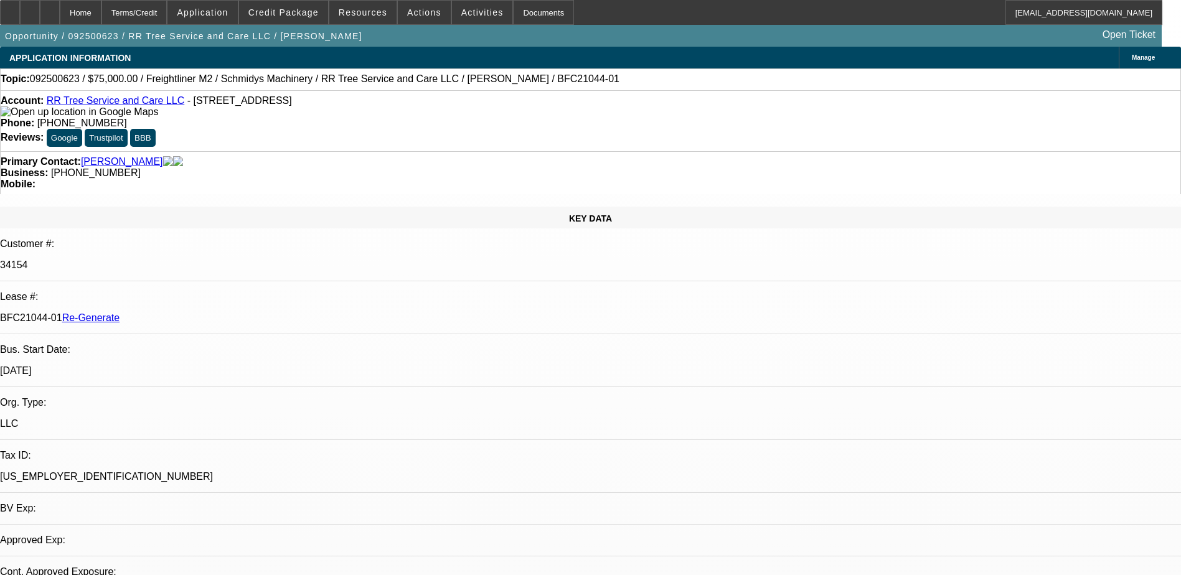
select select "0"
select select "1"
select select "3"
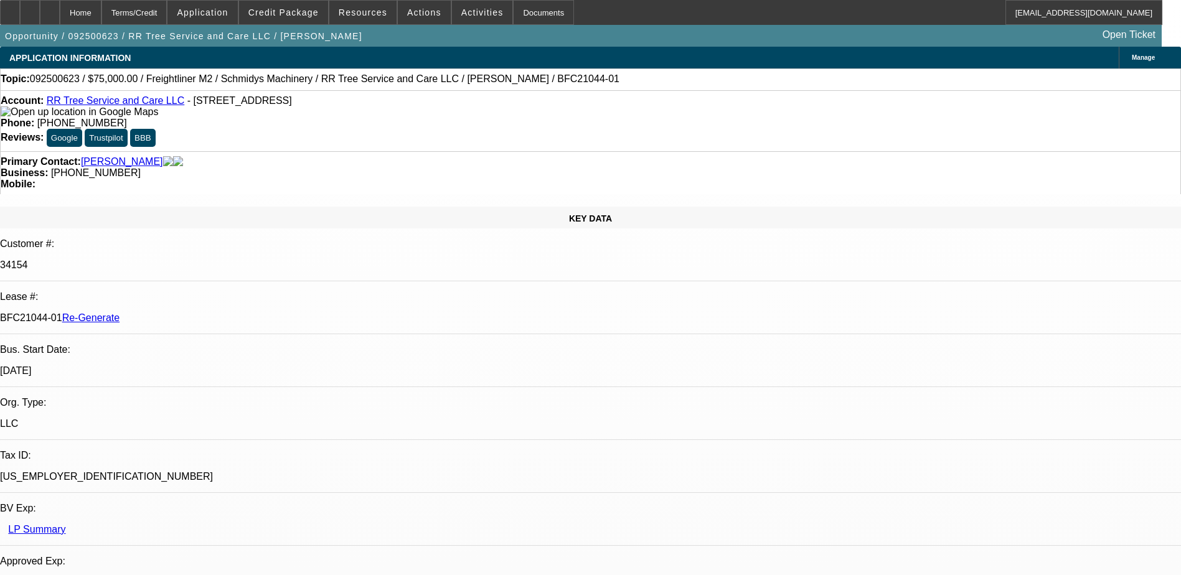
select select "6"
click at [515, 13] on div "Documents" at bounding box center [543, 12] width 61 height 25
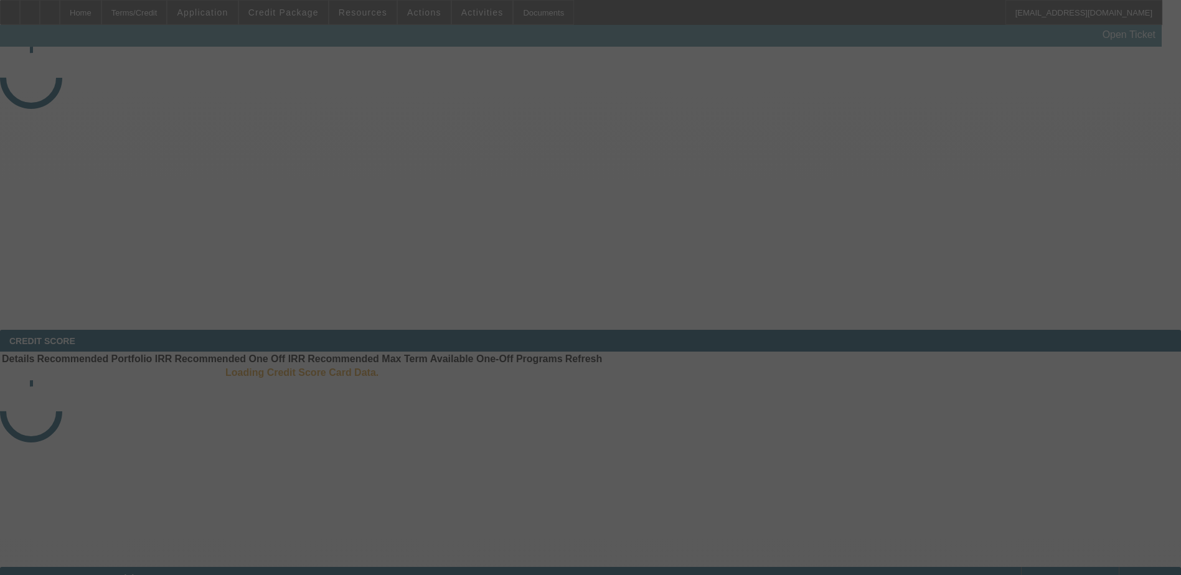
select select "4"
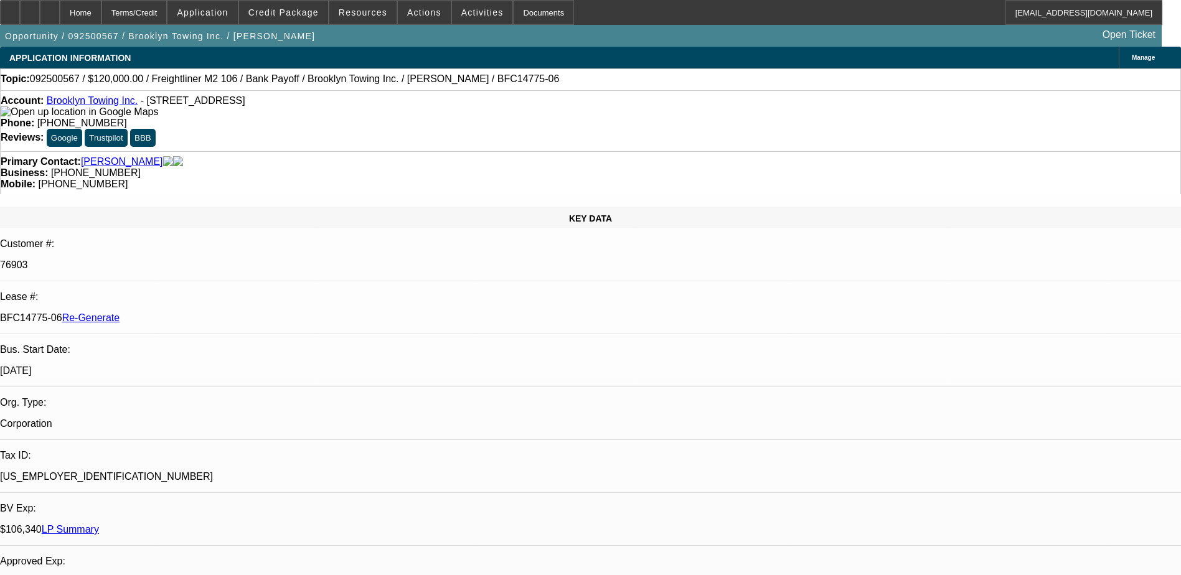
select select "0"
select select "1"
select select "2"
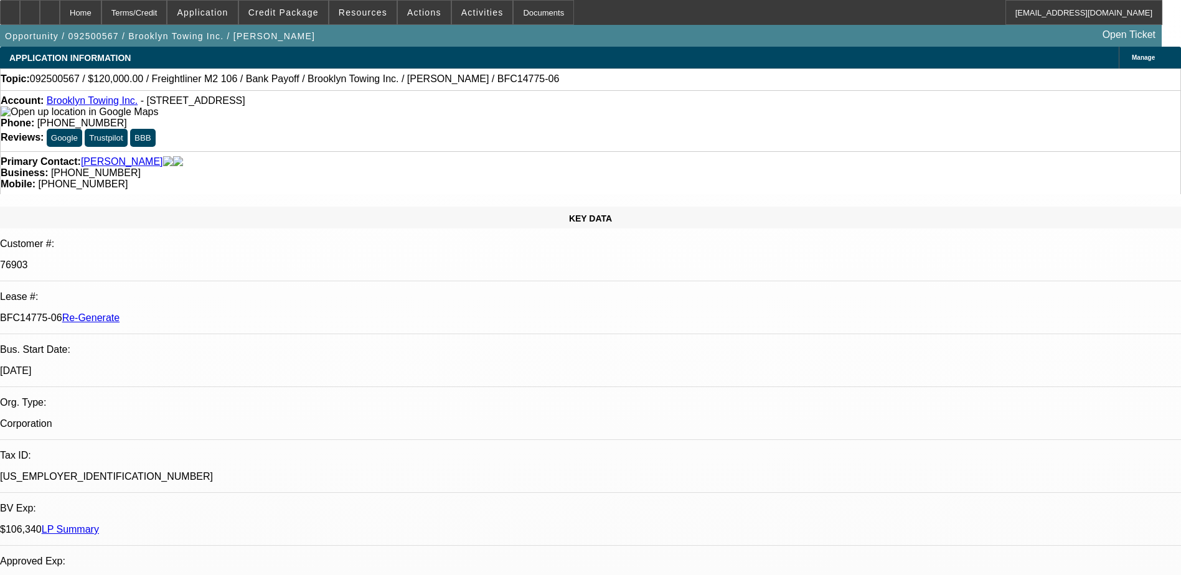
select select "6"
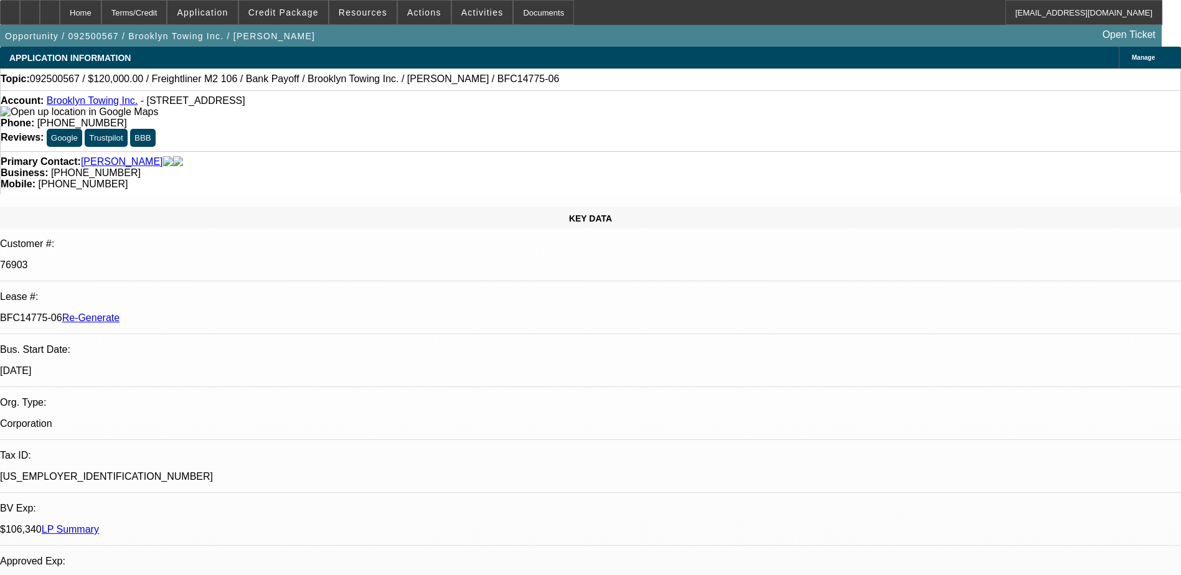
click at [466, 15] on span "Activities" at bounding box center [482, 12] width 42 height 10
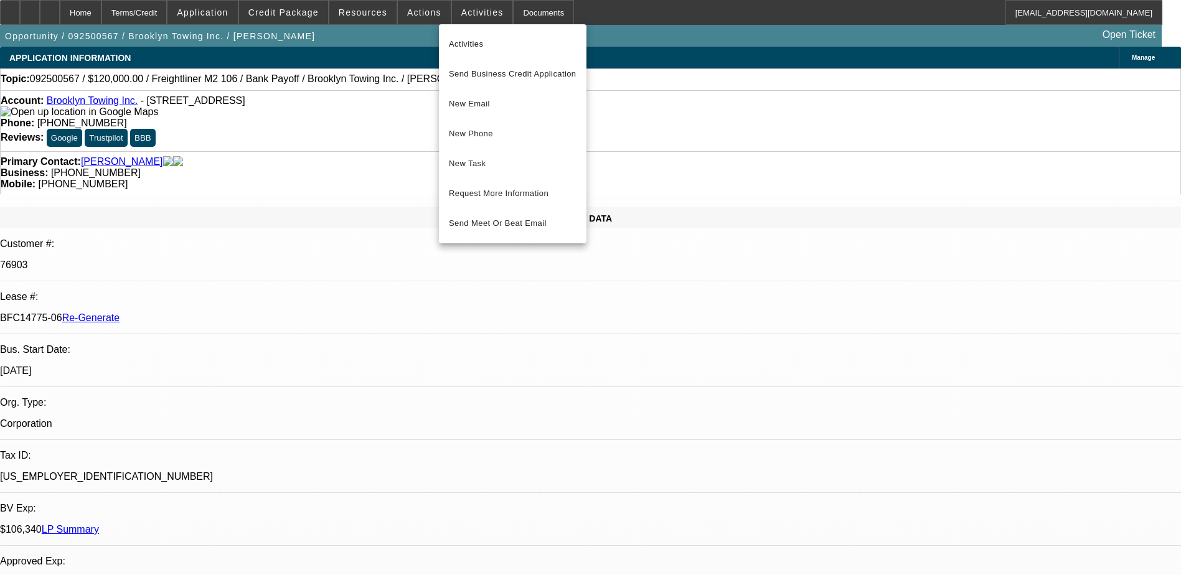
click at [424, 11] on div at bounding box center [590, 287] width 1181 height 575
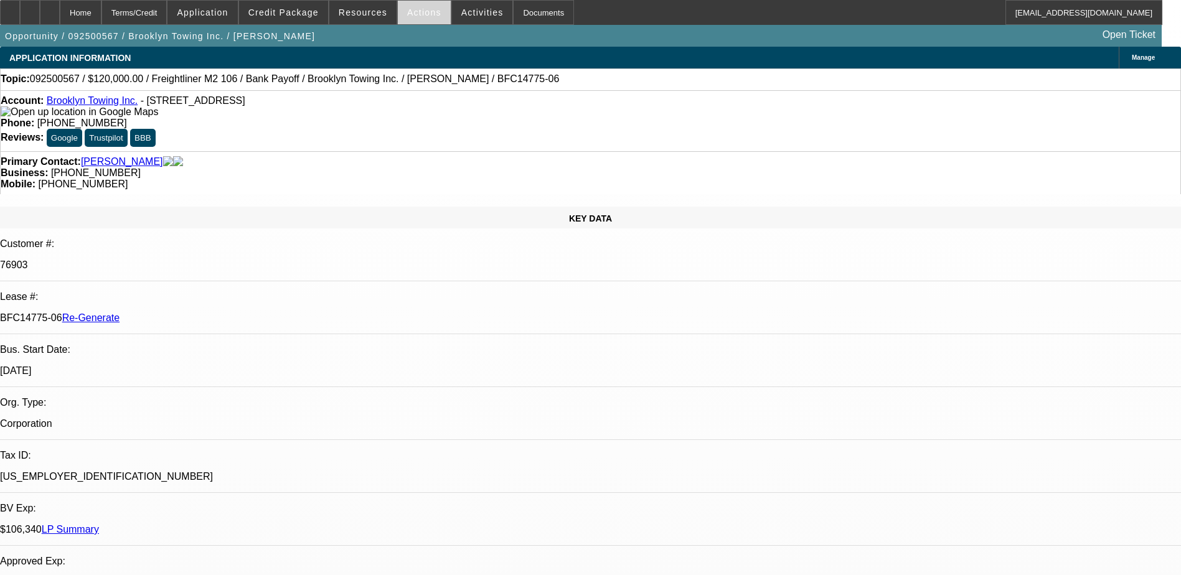
click at [424, 11] on span "Actions" at bounding box center [424, 12] width 34 height 10
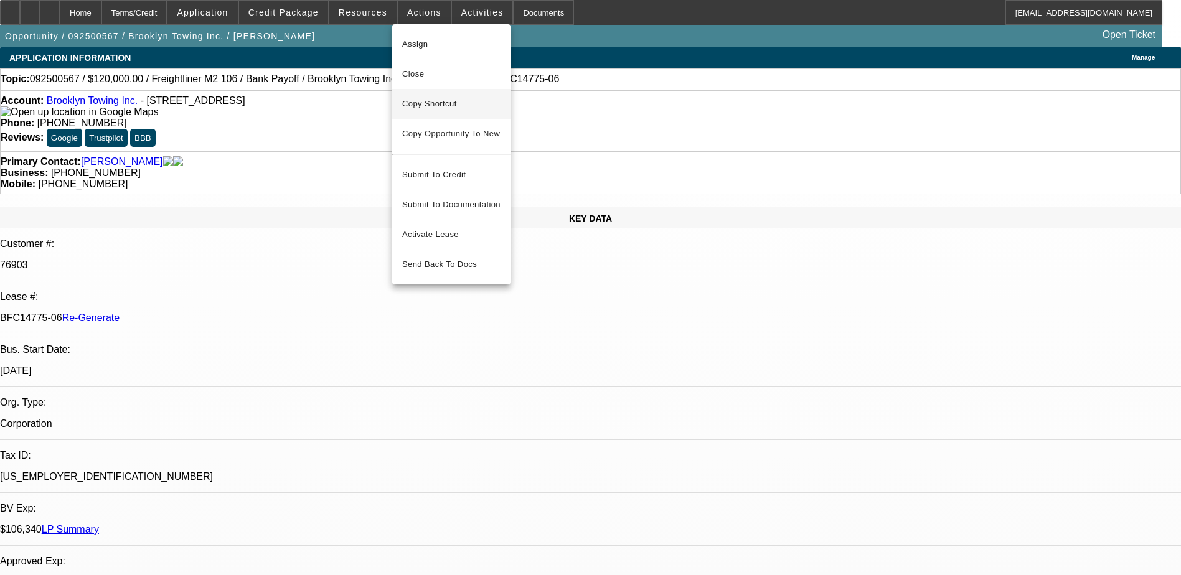
click at [424, 106] on span "Copy Shortcut" at bounding box center [451, 103] width 98 height 15
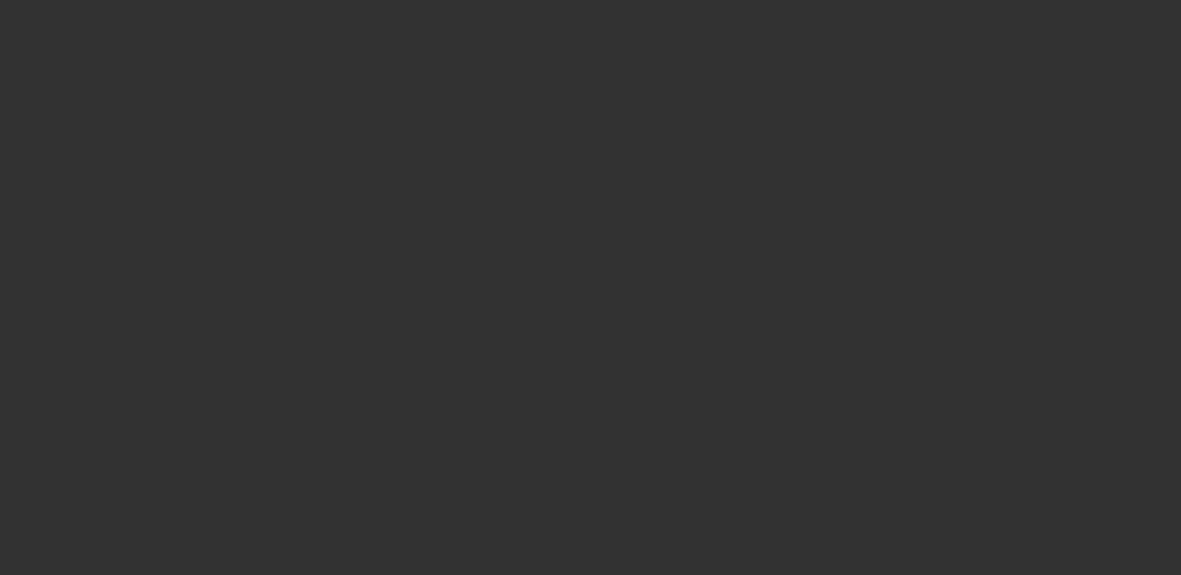
select select "4"
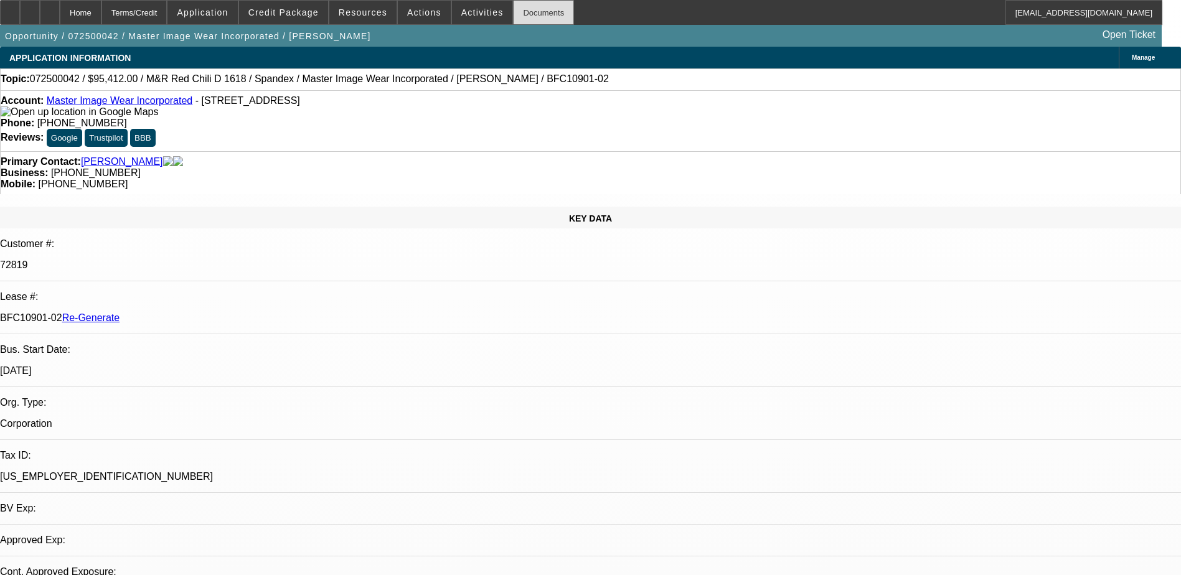
select select "0"
select select "0.1"
select select "1"
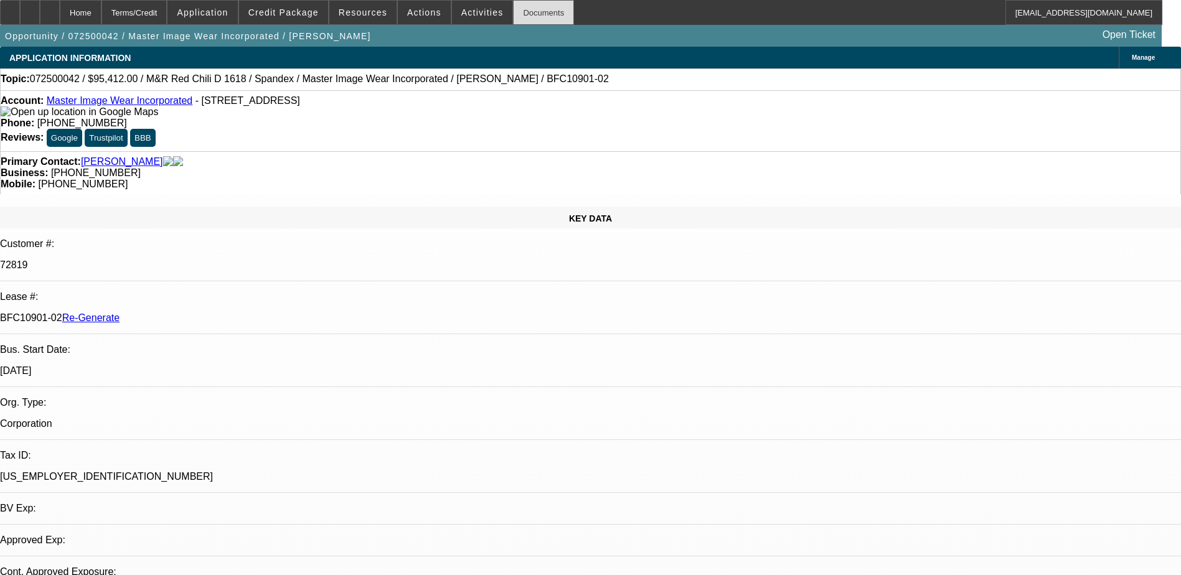
select select "4"
click at [513, 10] on div "Documents" at bounding box center [543, 12] width 61 height 25
